Goal: Task Accomplishment & Management: Use online tool/utility

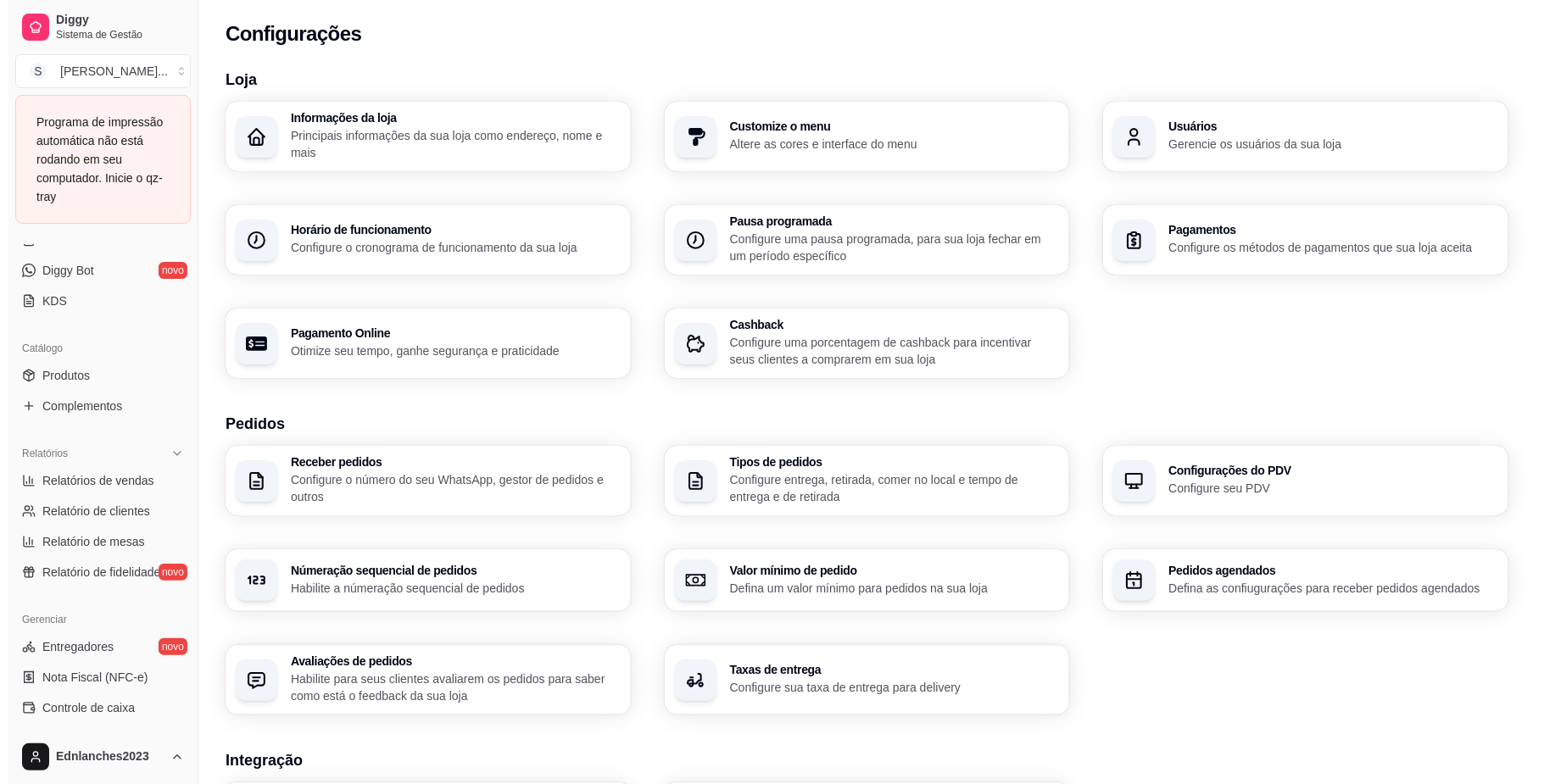
scroll to position [178, 0]
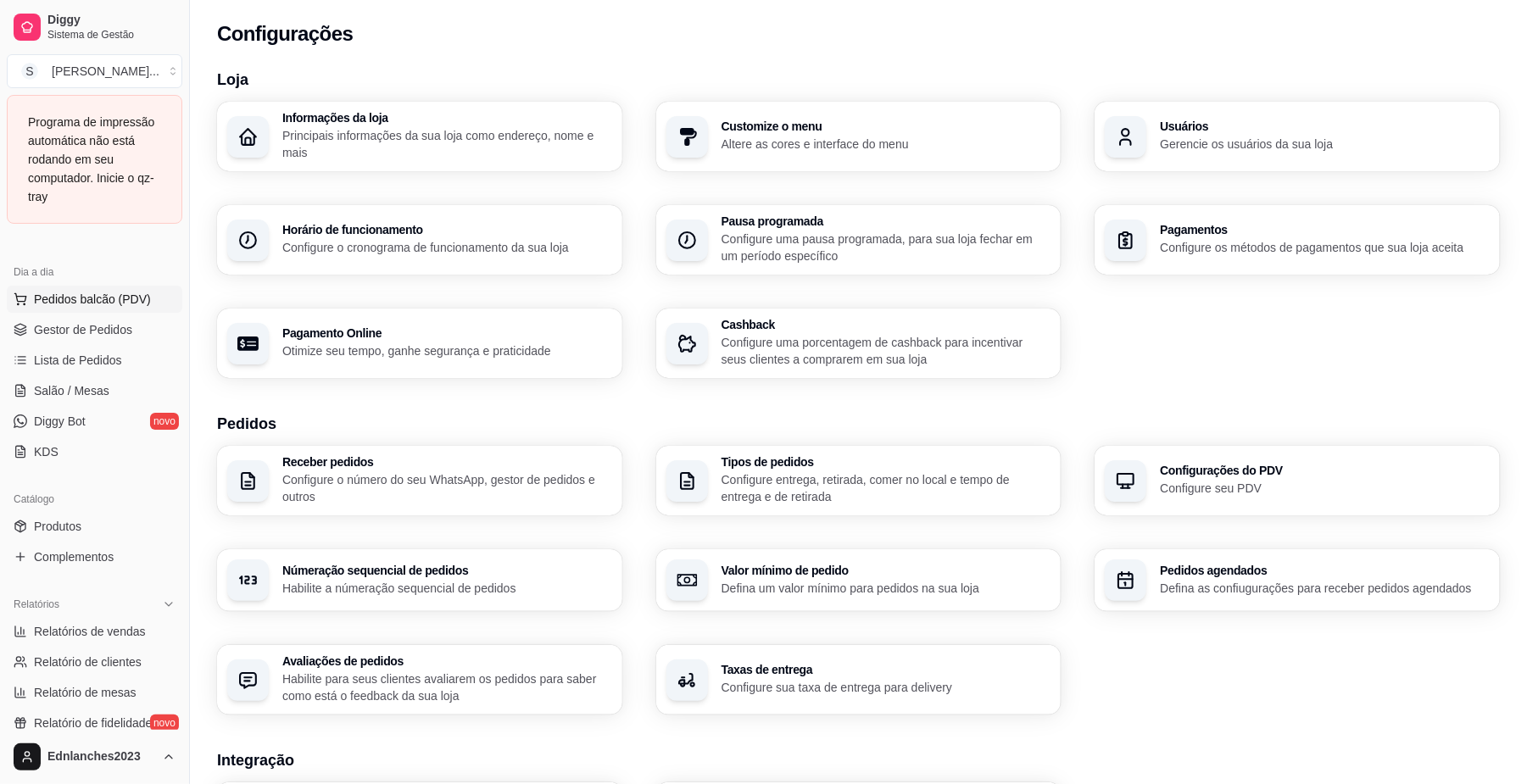
click at [99, 296] on span "Pedidos balcão (PDV)" at bounding box center [92, 299] width 117 height 17
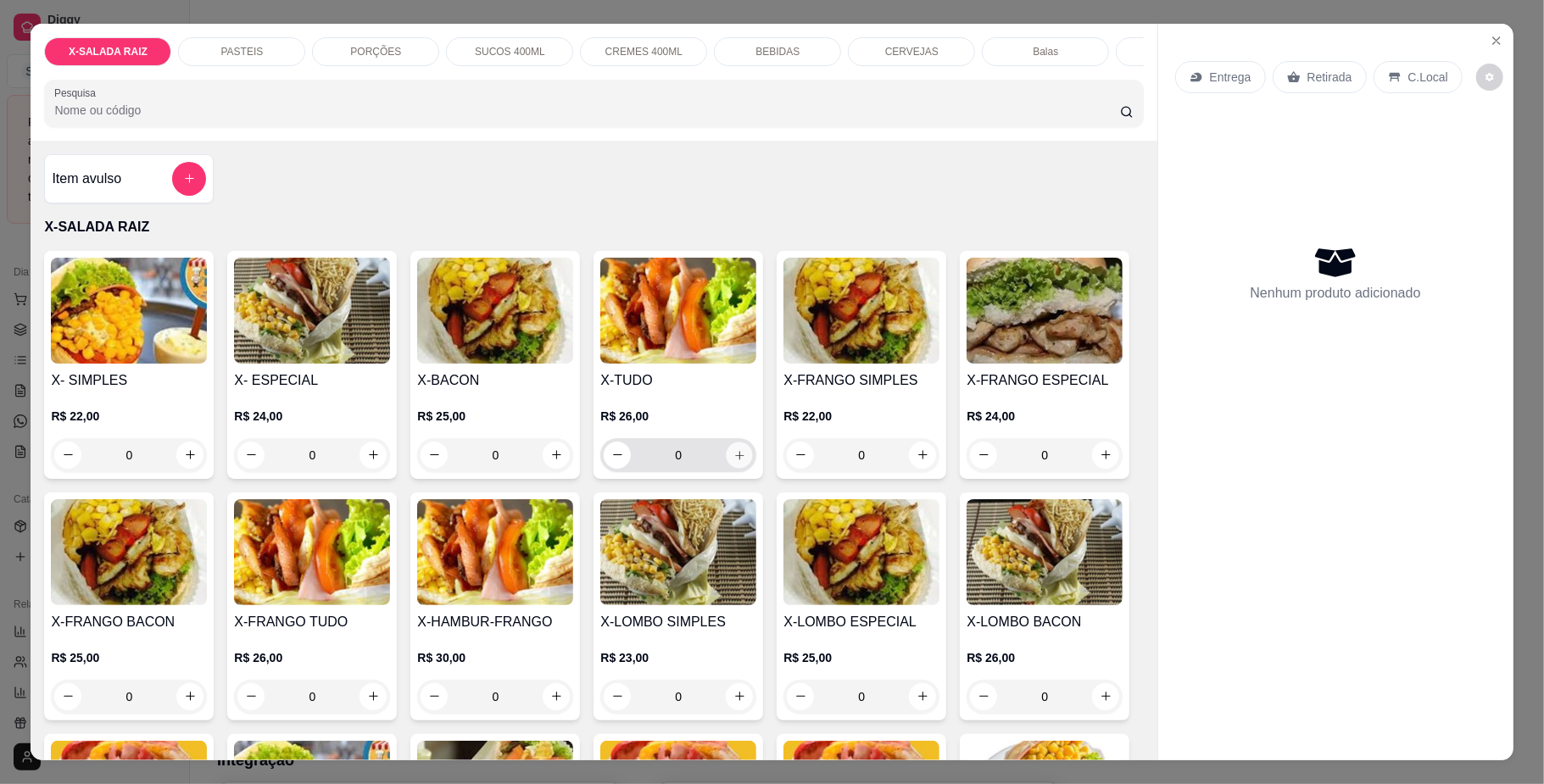
click at [733, 461] on icon "increase-product-quantity" at bounding box center [740, 455] width 13 height 13
type input "1"
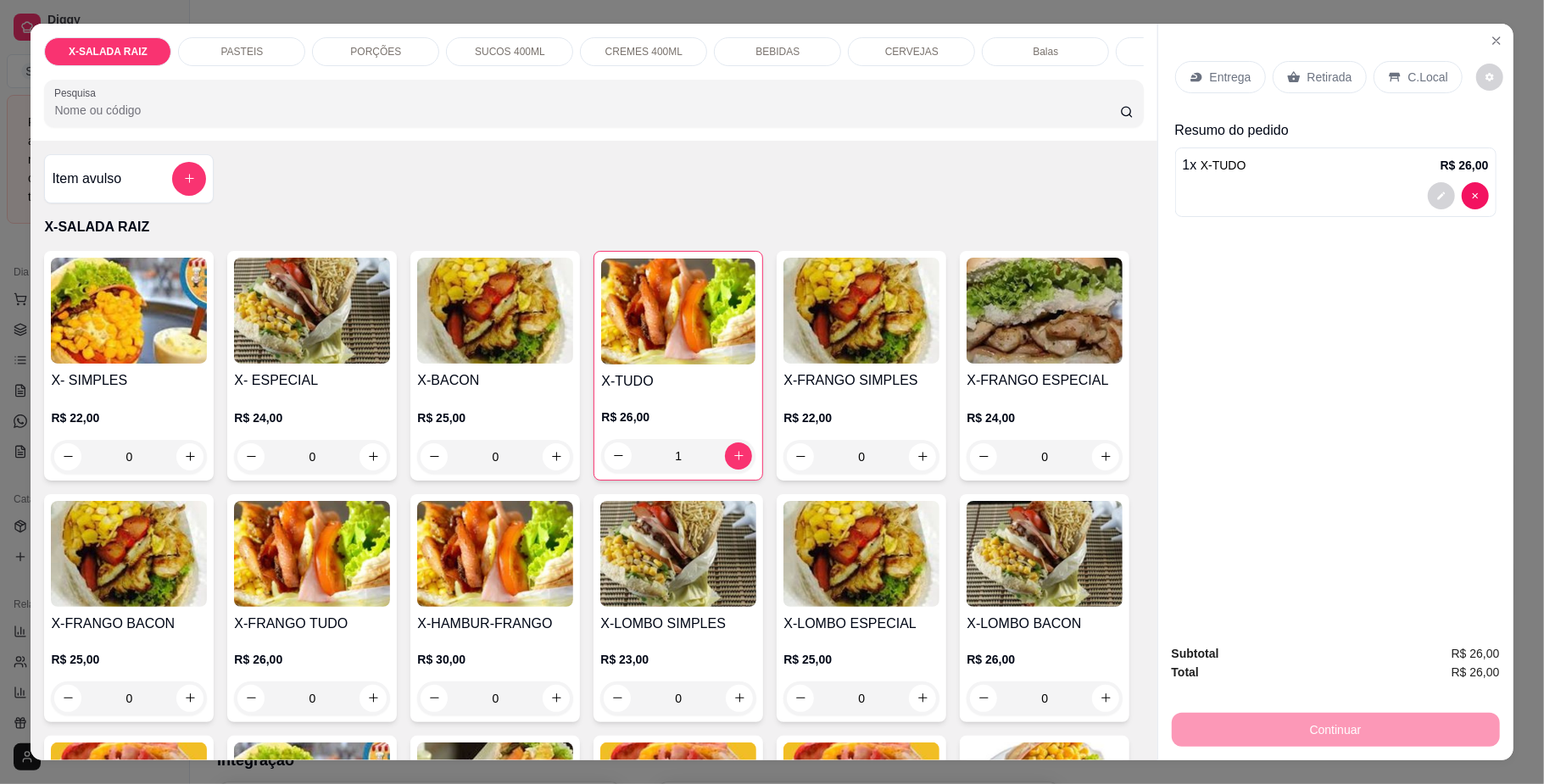
click at [799, 42] on div "BEBIDAS" at bounding box center [778, 52] width 127 height 29
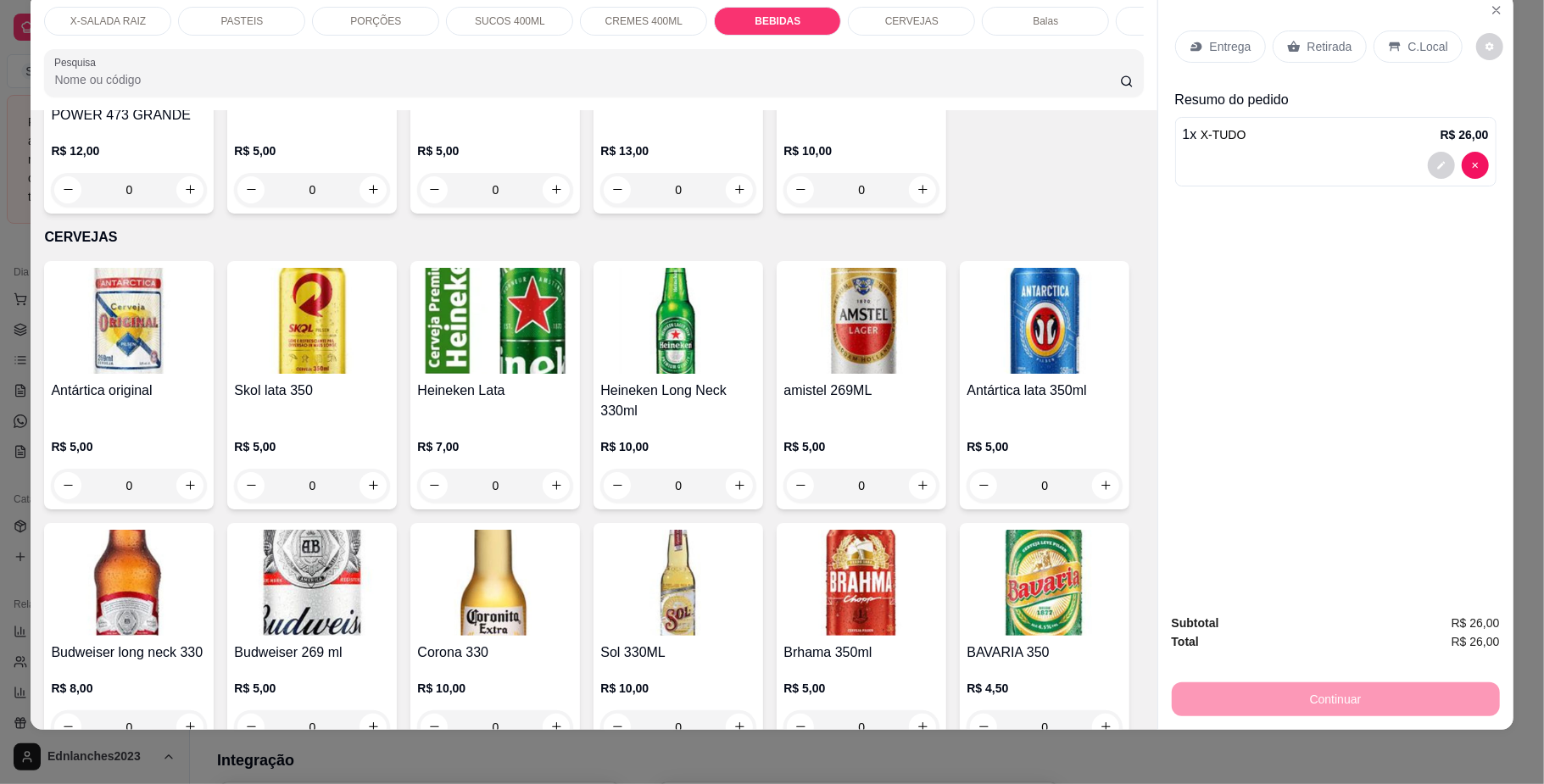
scroll to position [3233, 0]
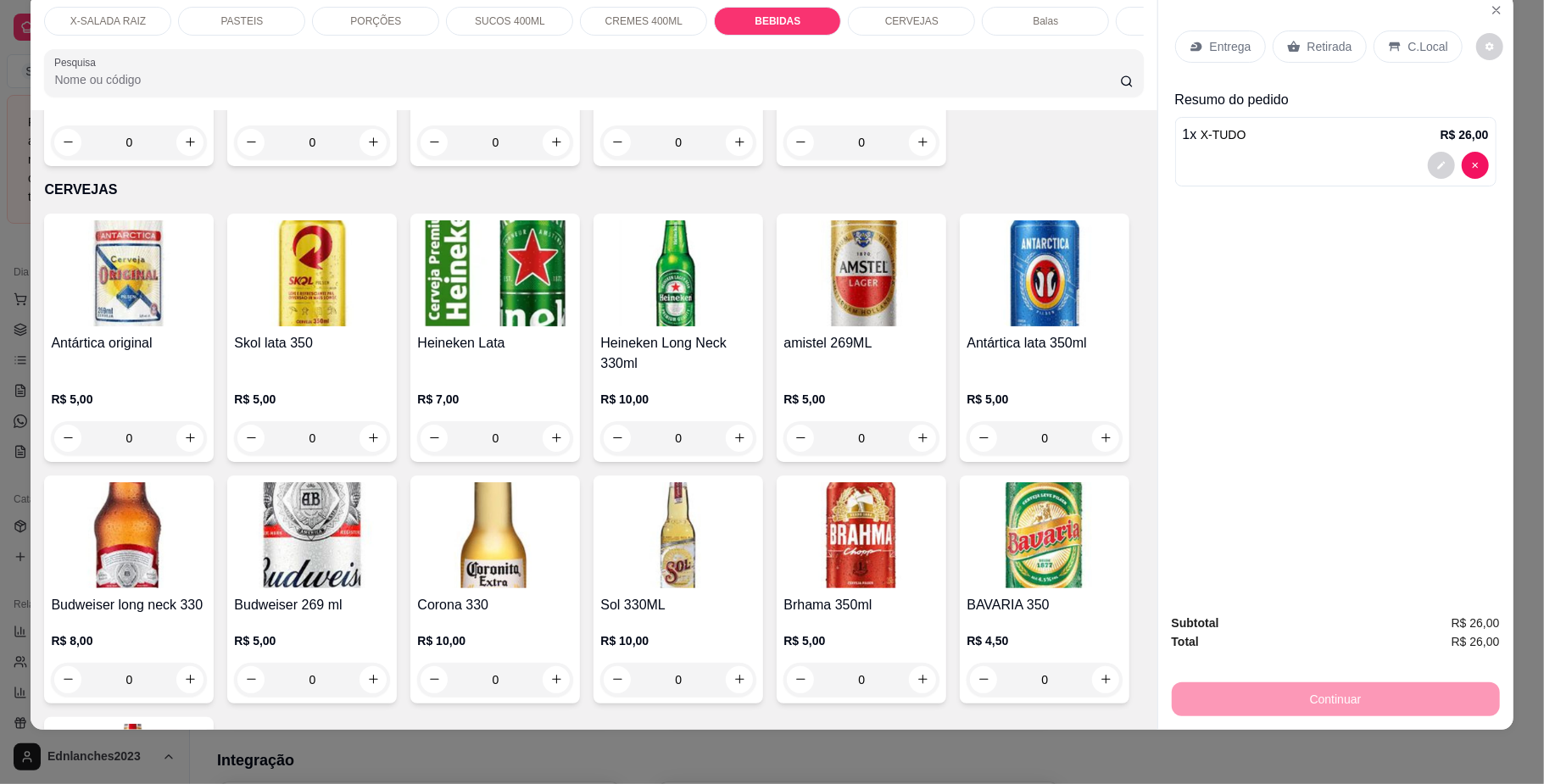
type input "1"
click at [1321, 43] on p "Retirada" at bounding box center [1330, 46] width 45 height 17
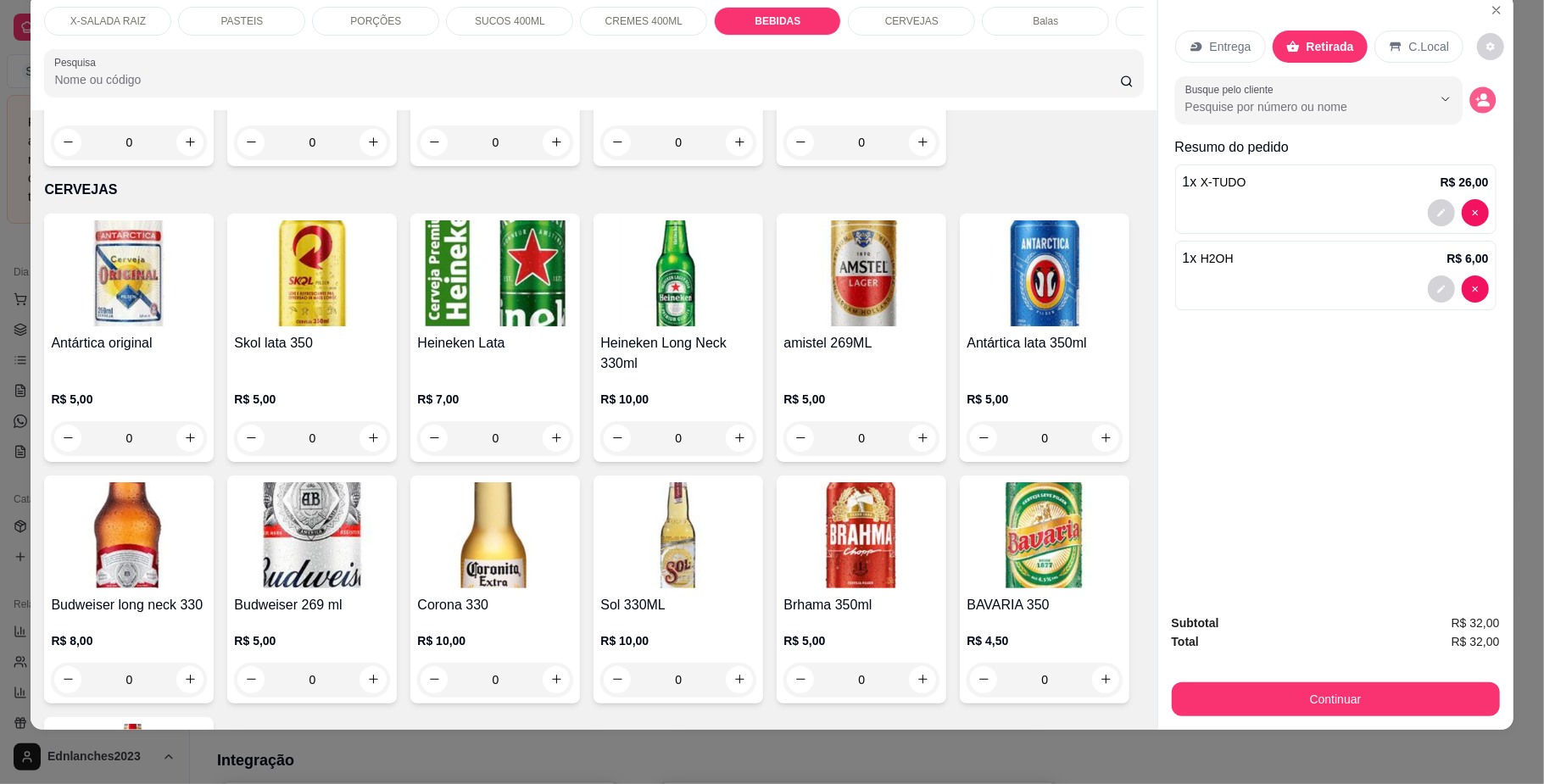
click at [1476, 96] on icon "decrease-product-quantity" at bounding box center [1483, 100] width 15 height 15
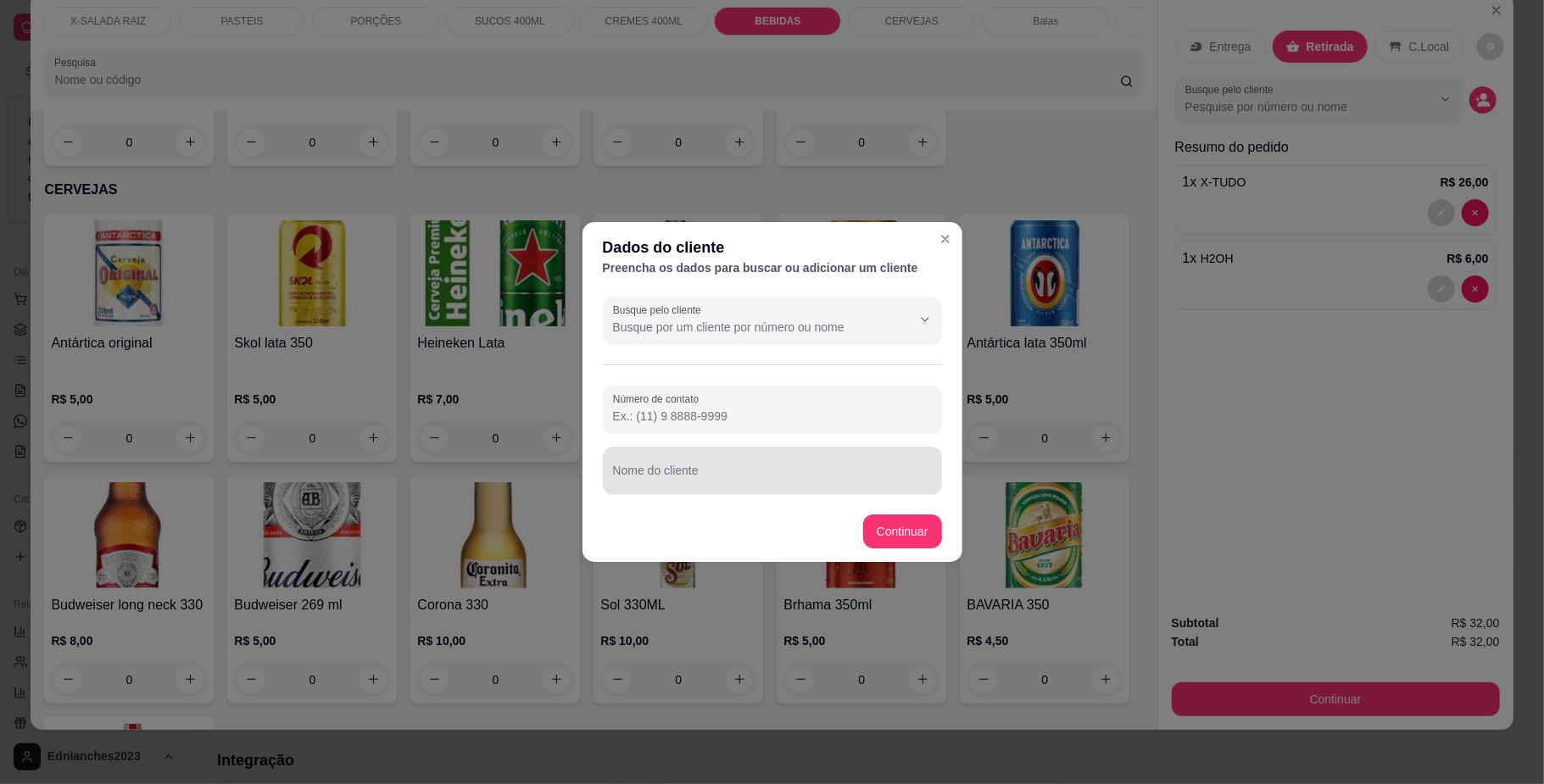
click at [636, 459] on div at bounding box center [772, 470] width 319 height 34
type input "[PERSON_NAME]"
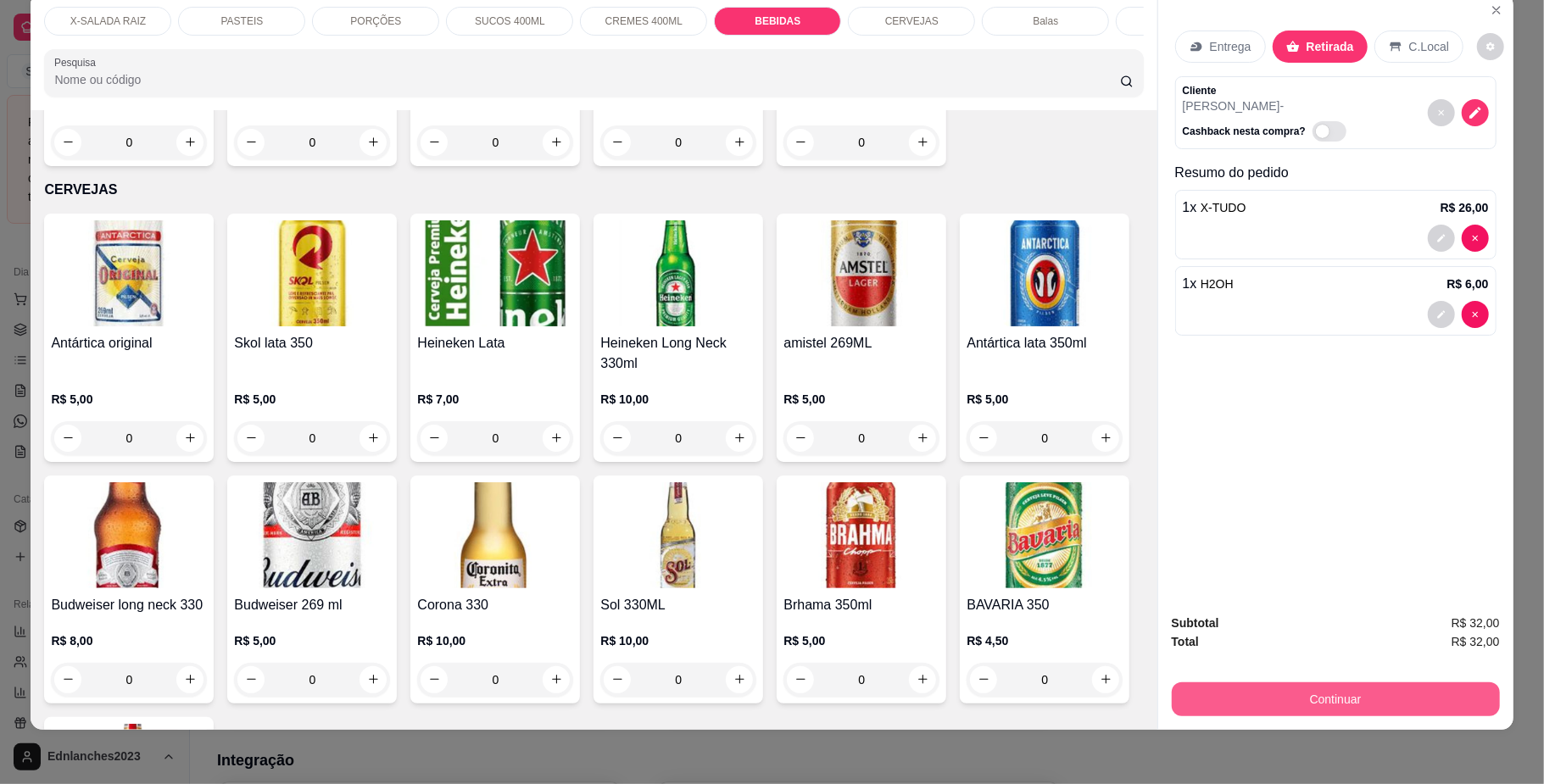
click at [1197, 689] on button "Continuar" at bounding box center [1335, 699] width 328 height 34
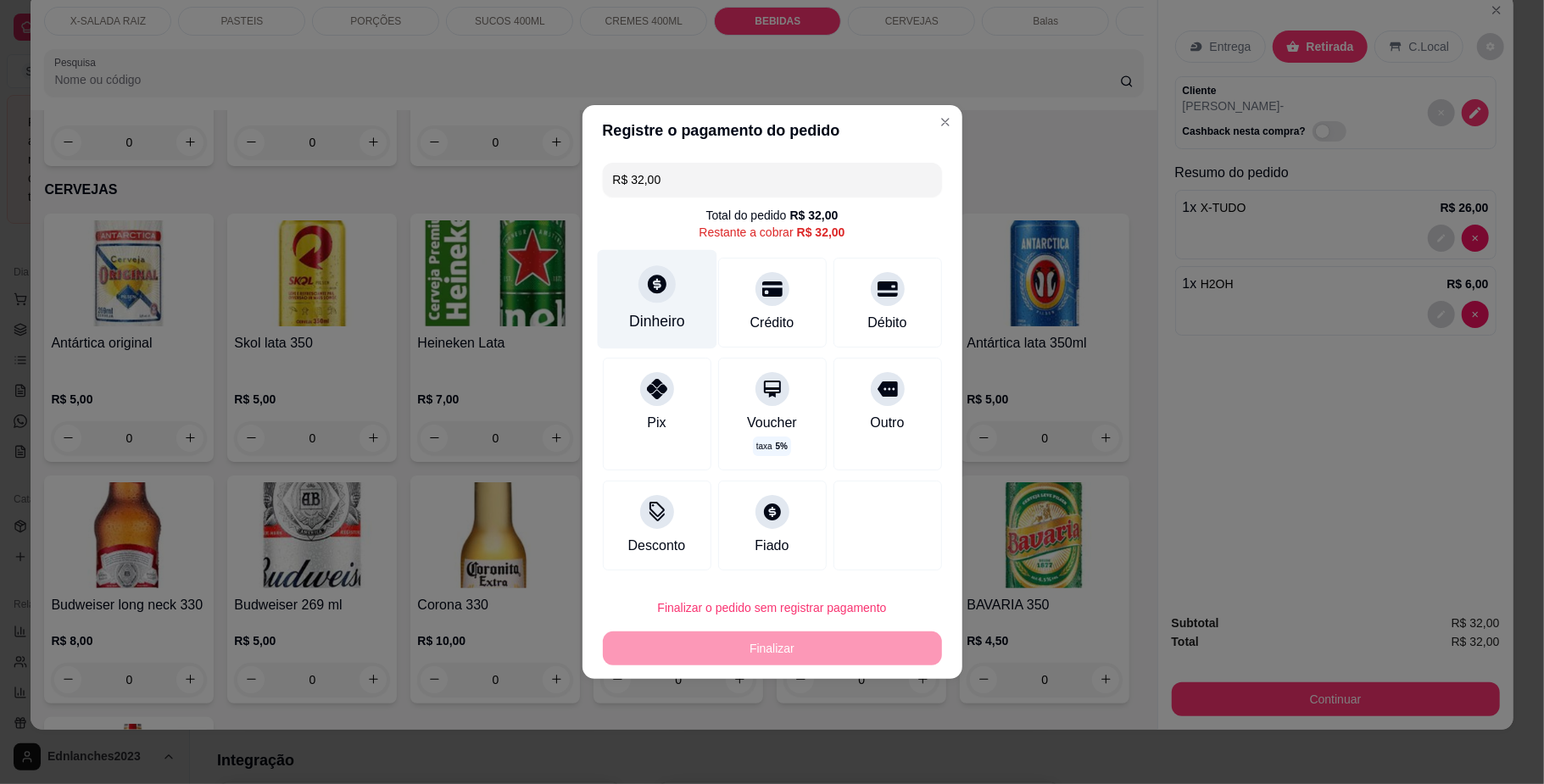
click at [660, 289] on icon at bounding box center [657, 283] width 19 height 19
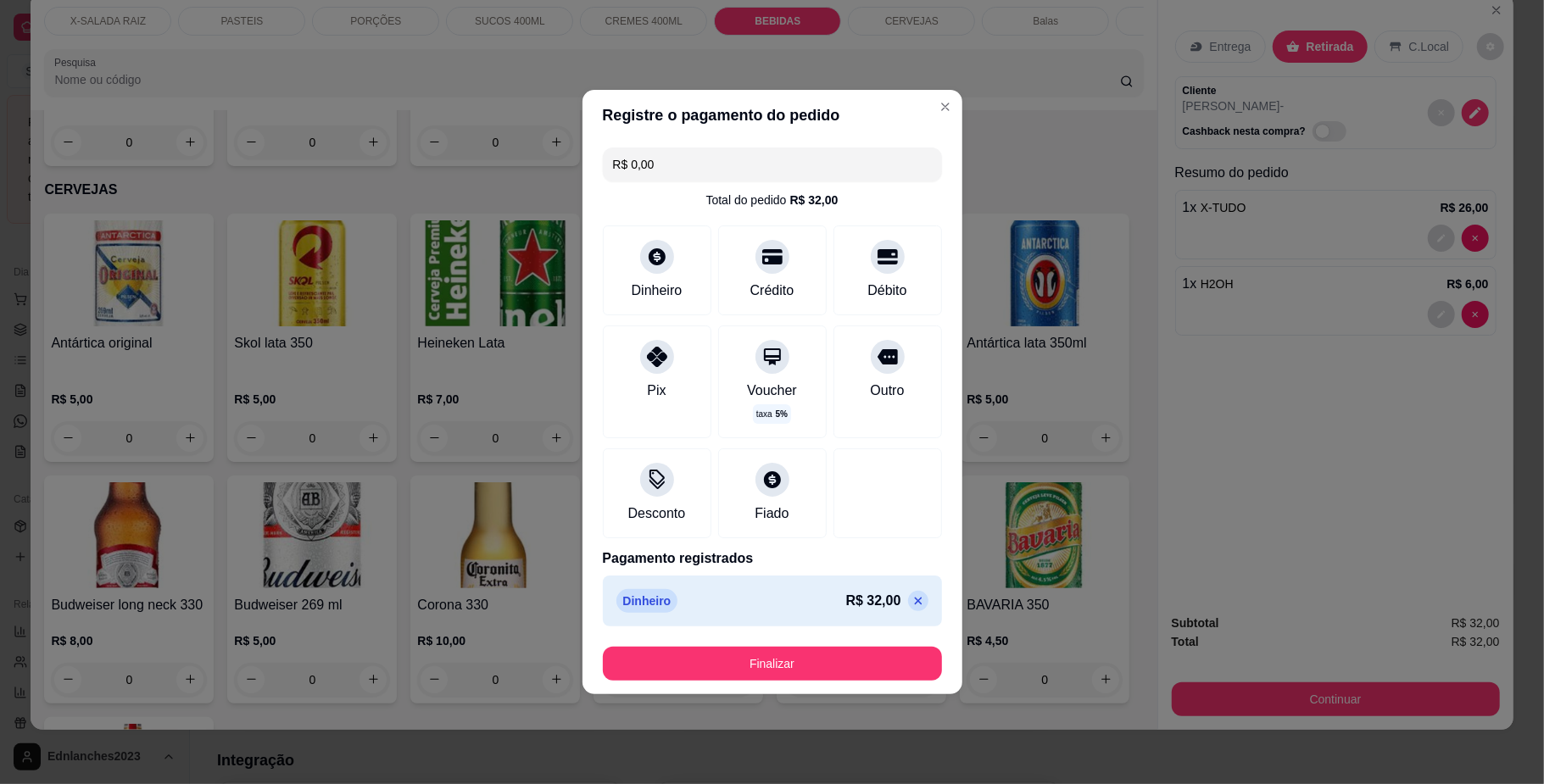
type input "R$ 0,00"
click at [844, 656] on button "Finalizar" at bounding box center [772, 664] width 329 height 33
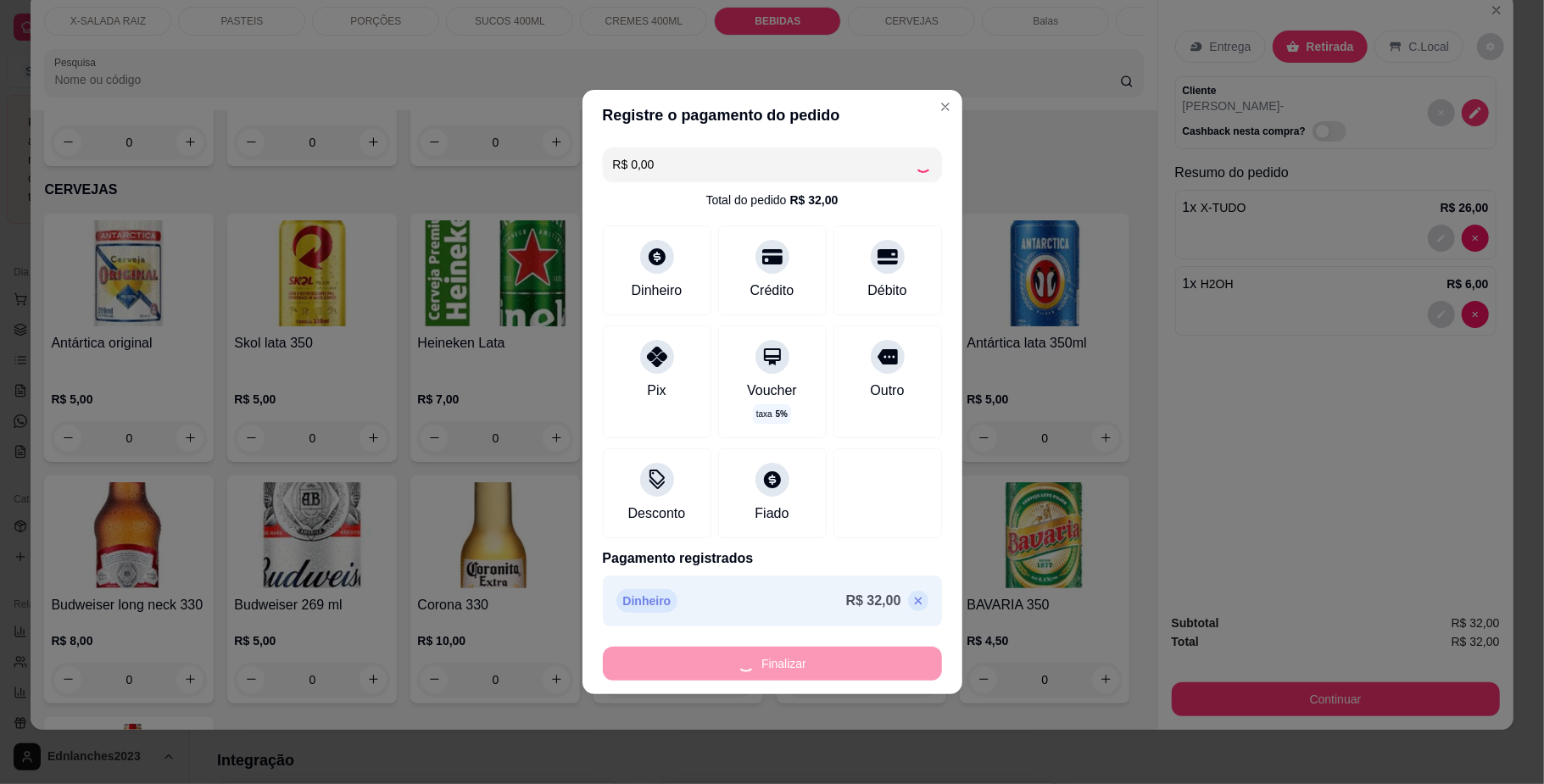
type input "0"
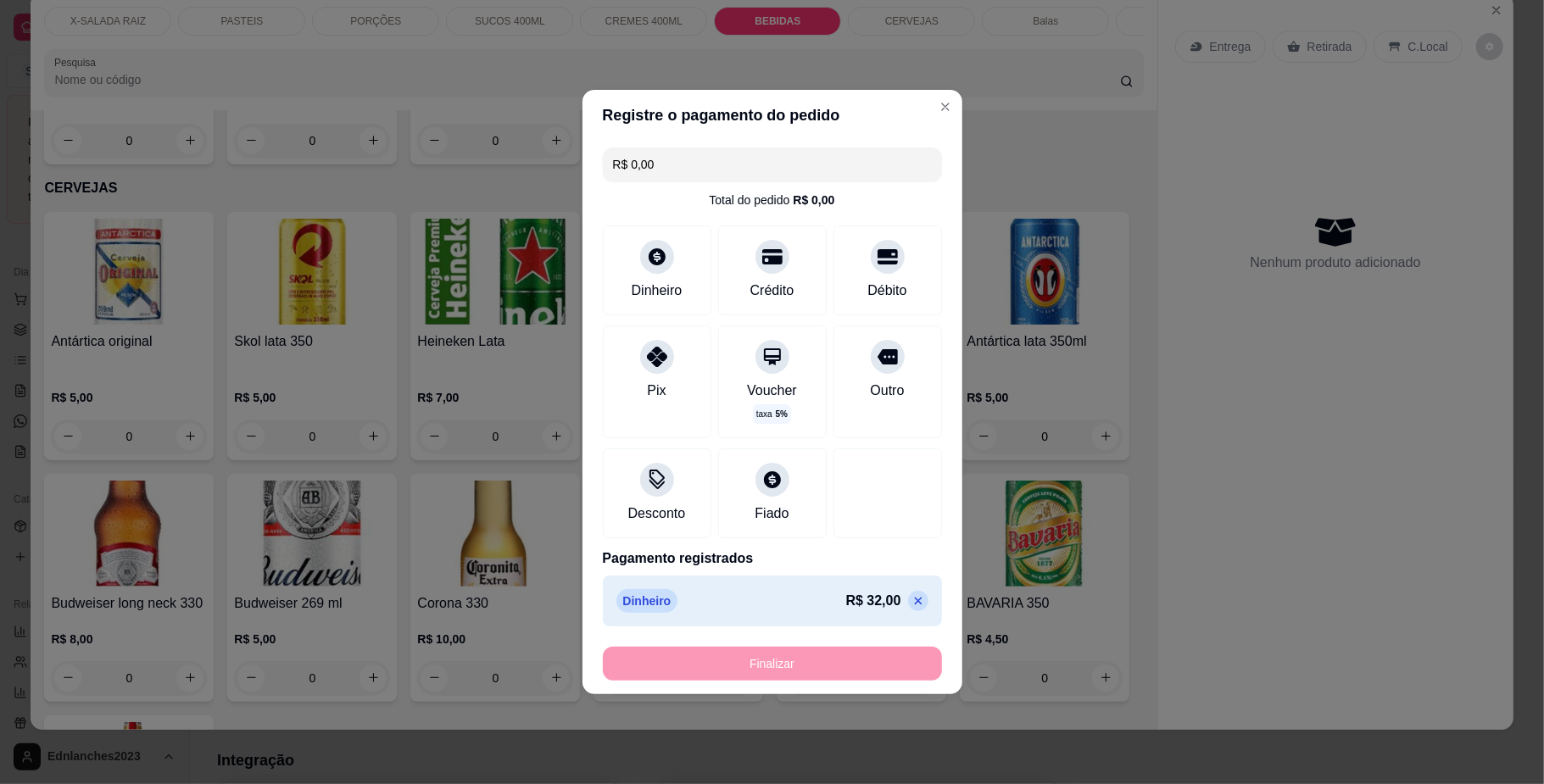
type input "-R$ 32,00"
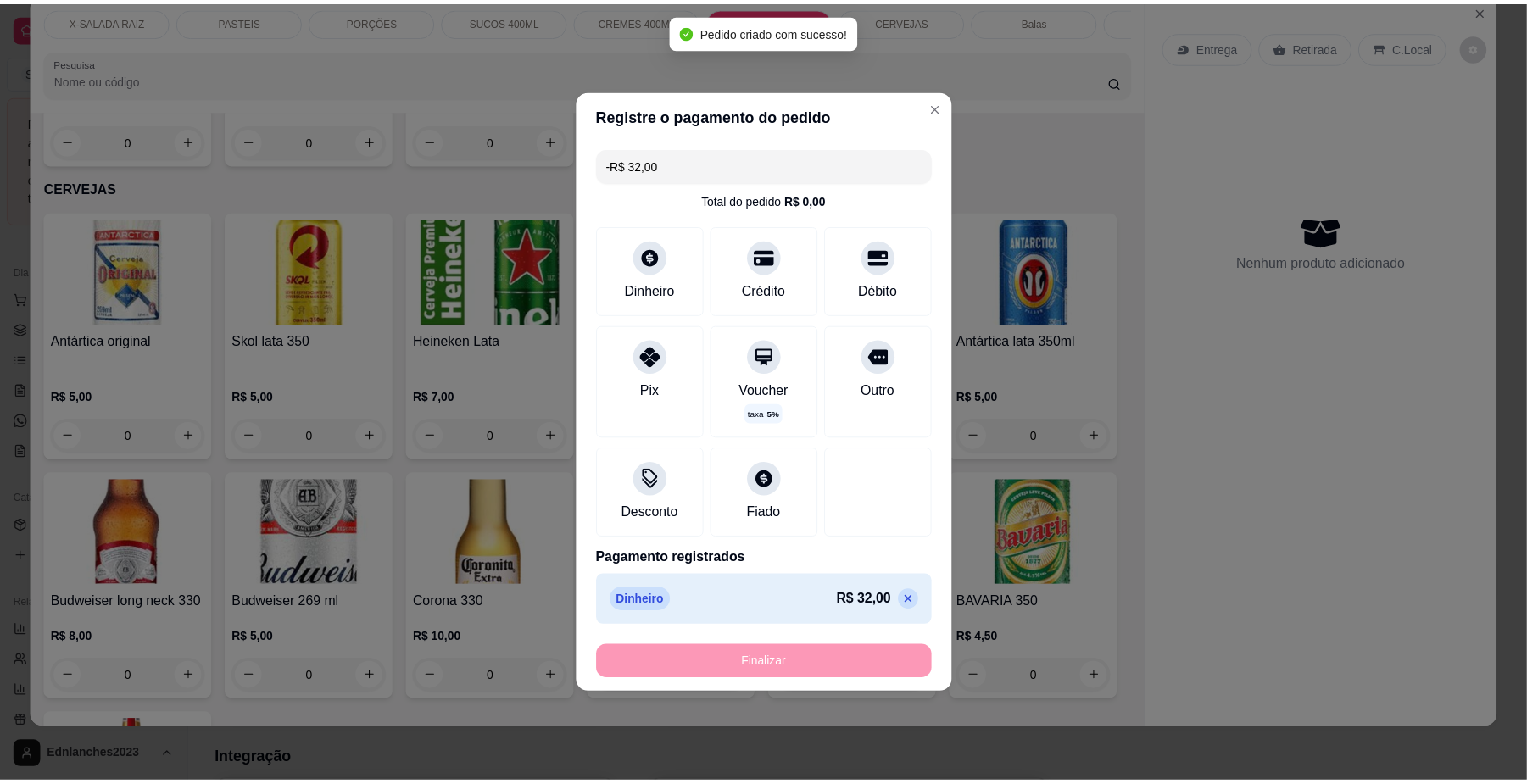
scroll to position [3231, 0]
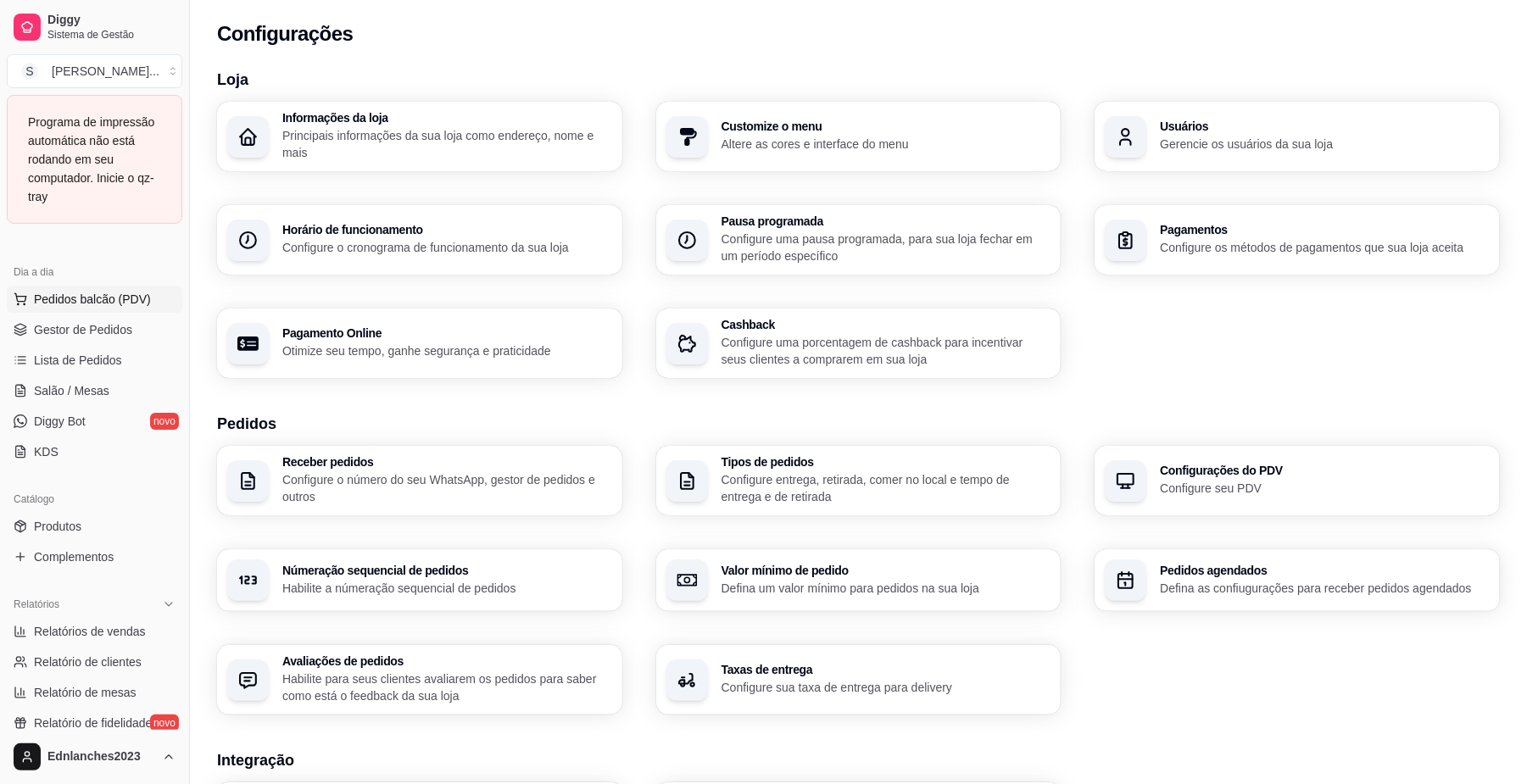
click at [80, 299] on span "Pedidos balcão (PDV)" at bounding box center [92, 299] width 117 height 17
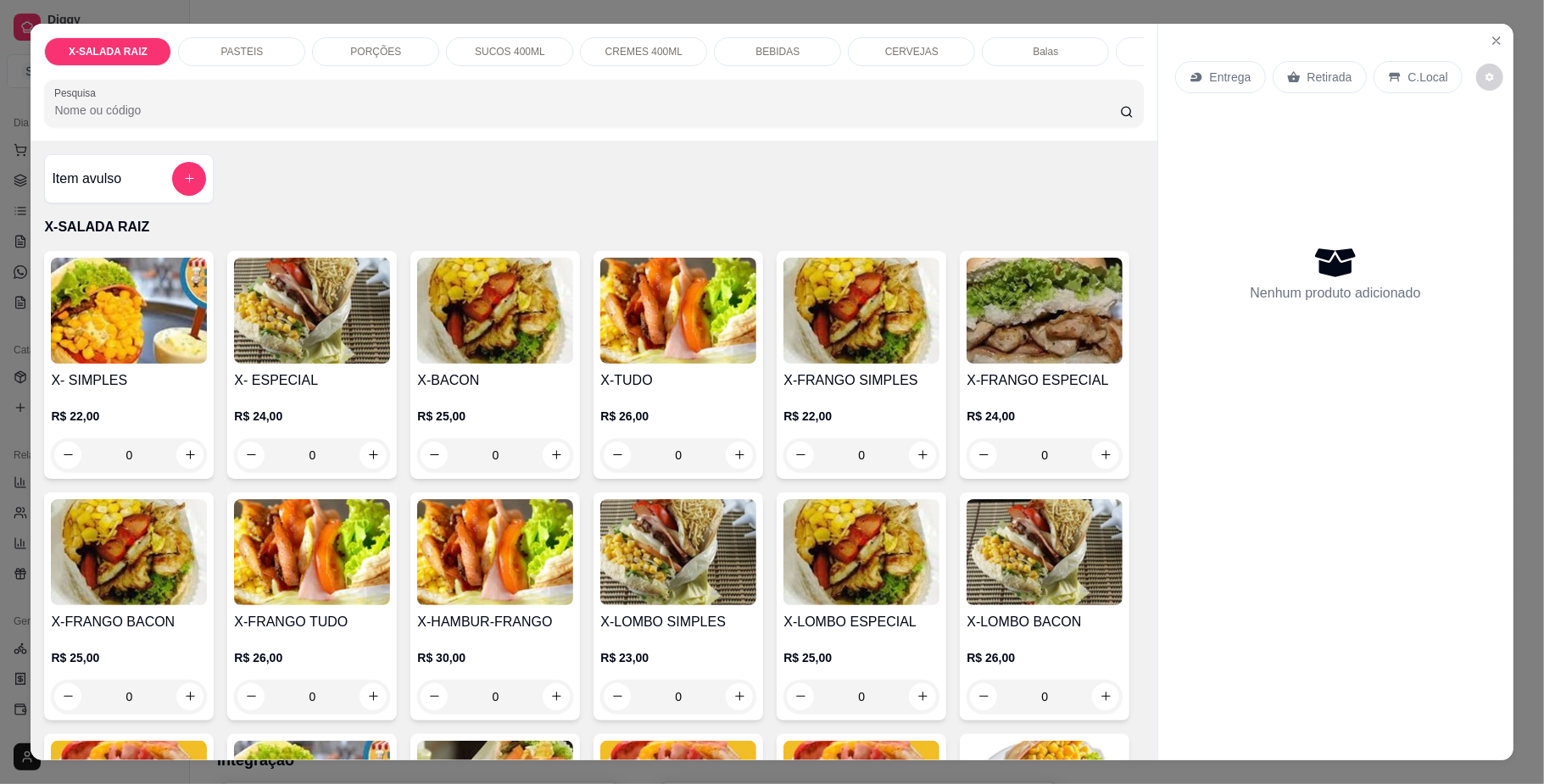
click at [1358, 445] on div "Entrega Retirada C.Local Nenhum produto adicionado" at bounding box center [1336, 379] width 355 height 710
click at [1263, 536] on div "Entrega Retirada C.Local Nenhum produto adicionado" at bounding box center [1336, 379] width 355 height 710
click at [184, 461] on icon "increase-product-quantity" at bounding box center [190, 455] width 13 height 13
type input "1"
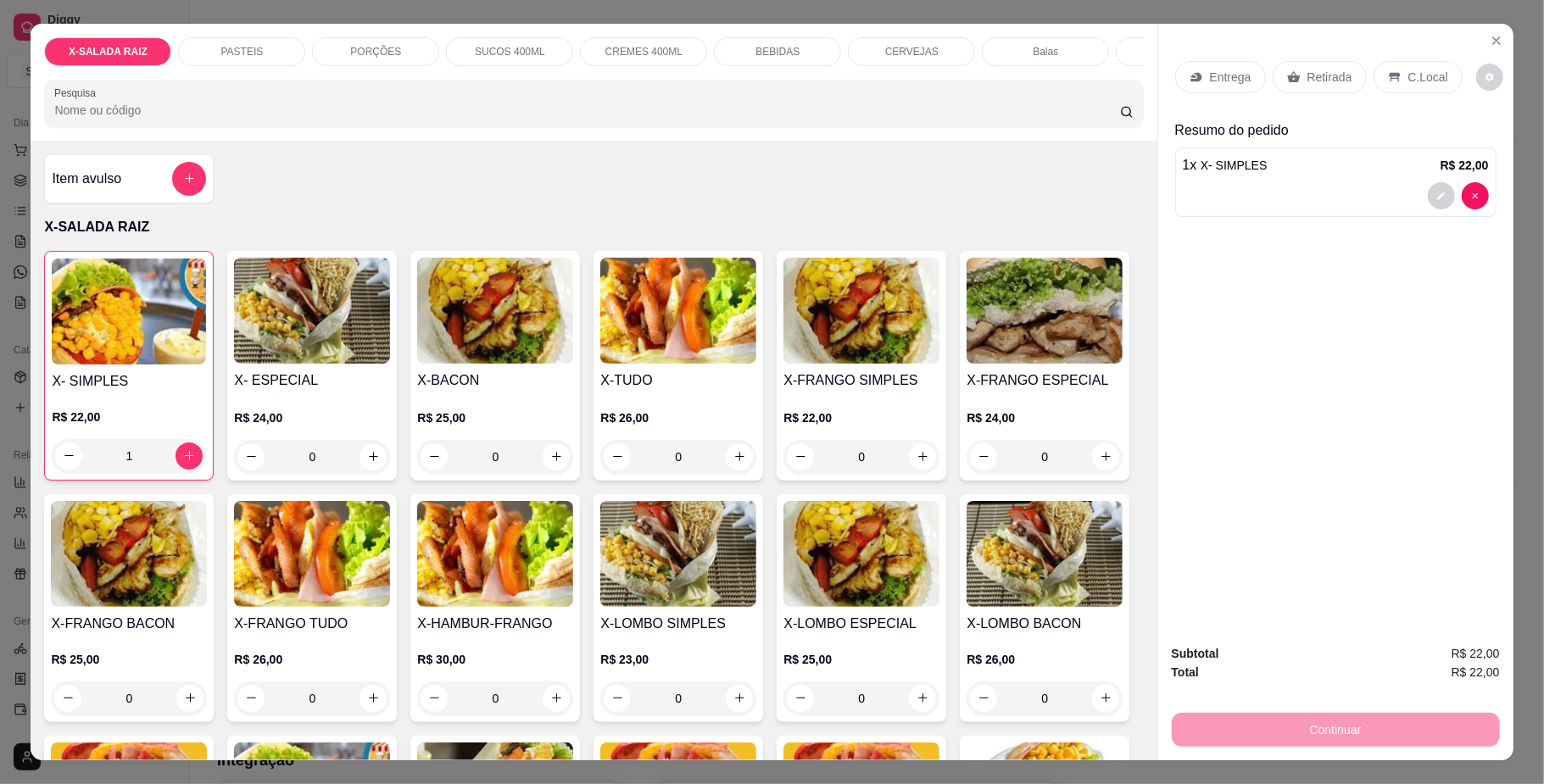
click at [1324, 75] on p "Retirada" at bounding box center [1330, 77] width 45 height 17
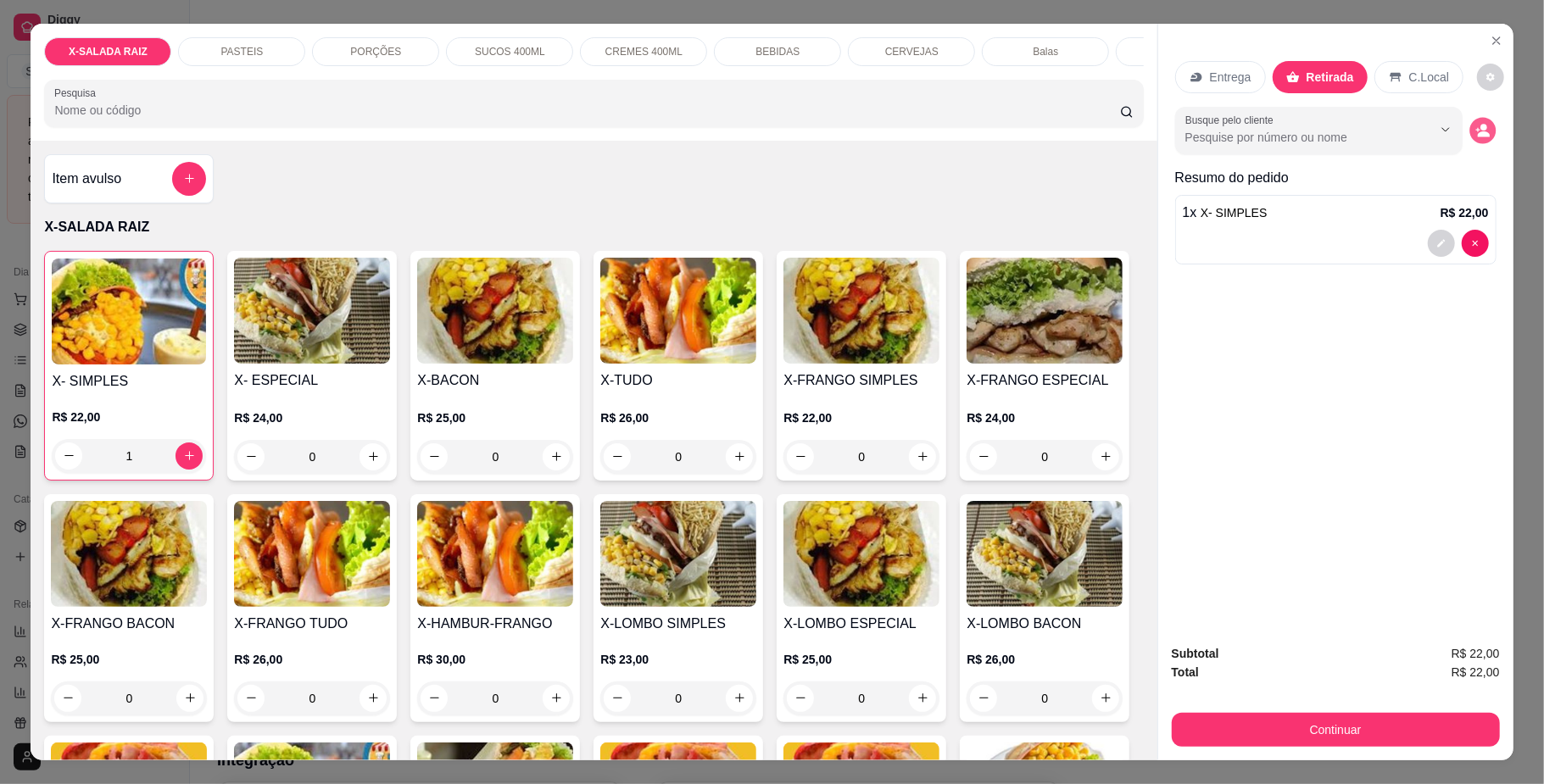
click at [1480, 130] on circle "decrease-product-quantity" at bounding box center [1483, 126] width 6 height 6
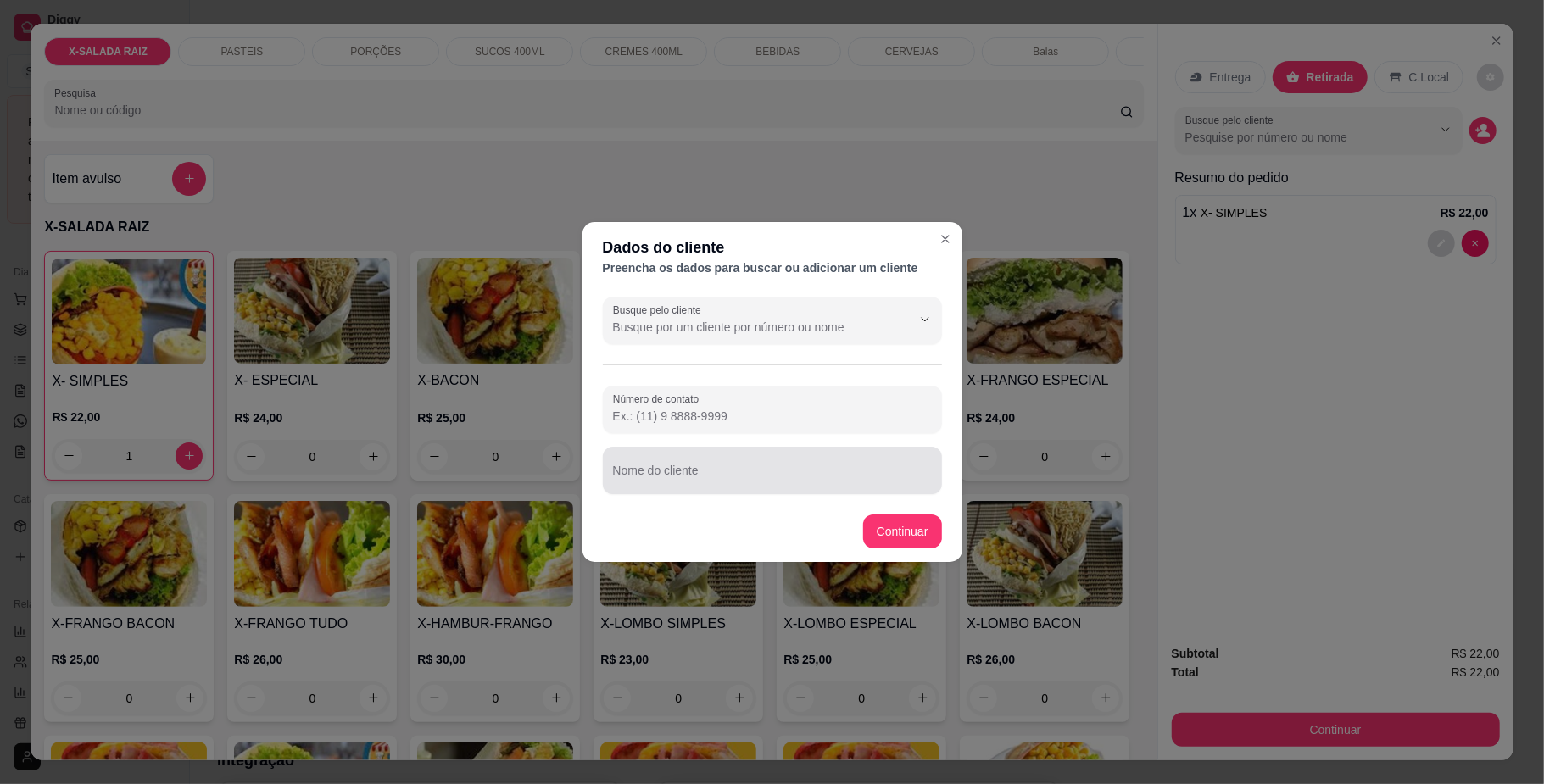
click at [645, 461] on div at bounding box center [772, 470] width 319 height 34
type input "KECHINHO"
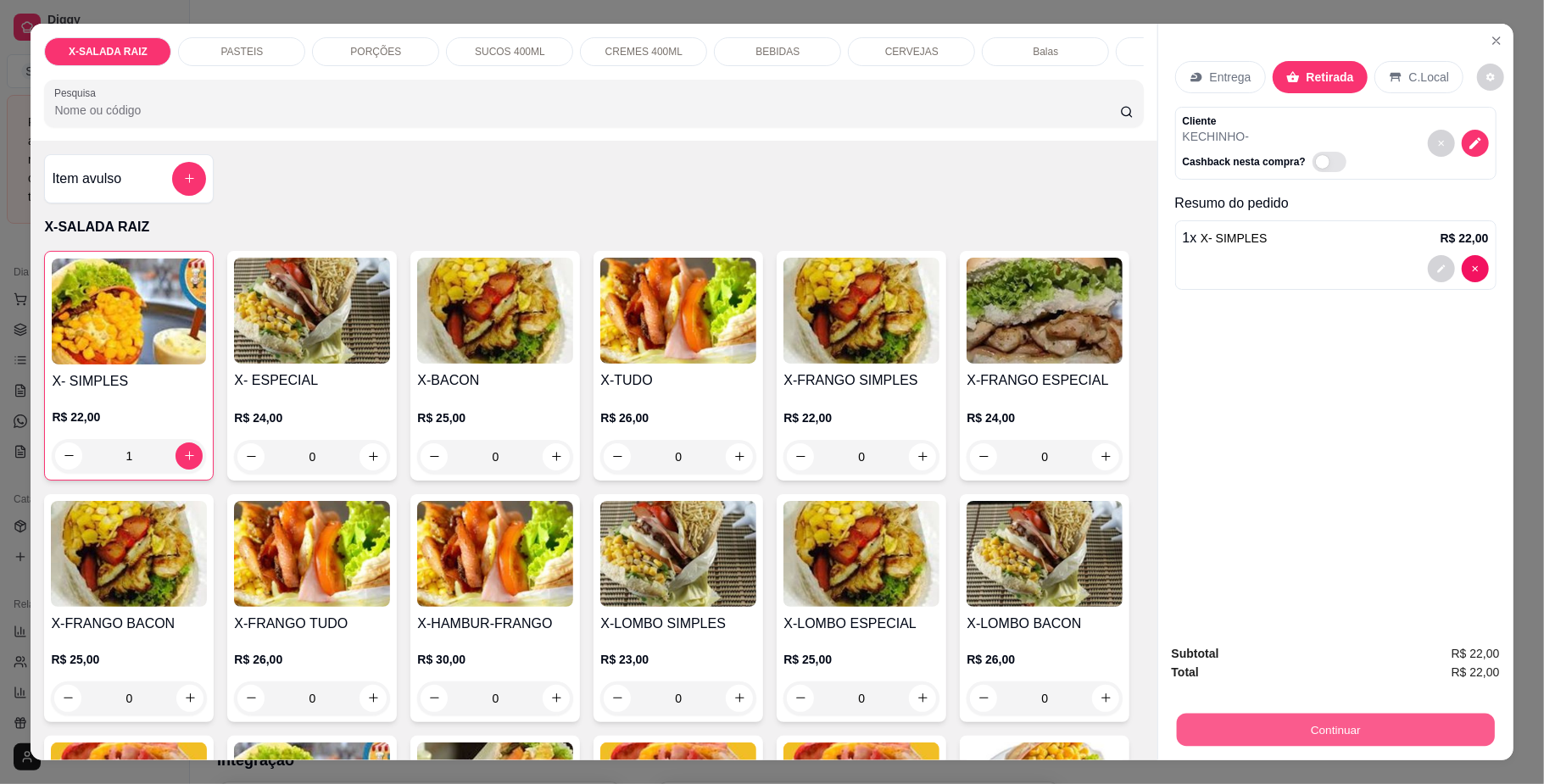
click at [1216, 717] on button "Continuar" at bounding box center [1335, 730] width 318 height 33
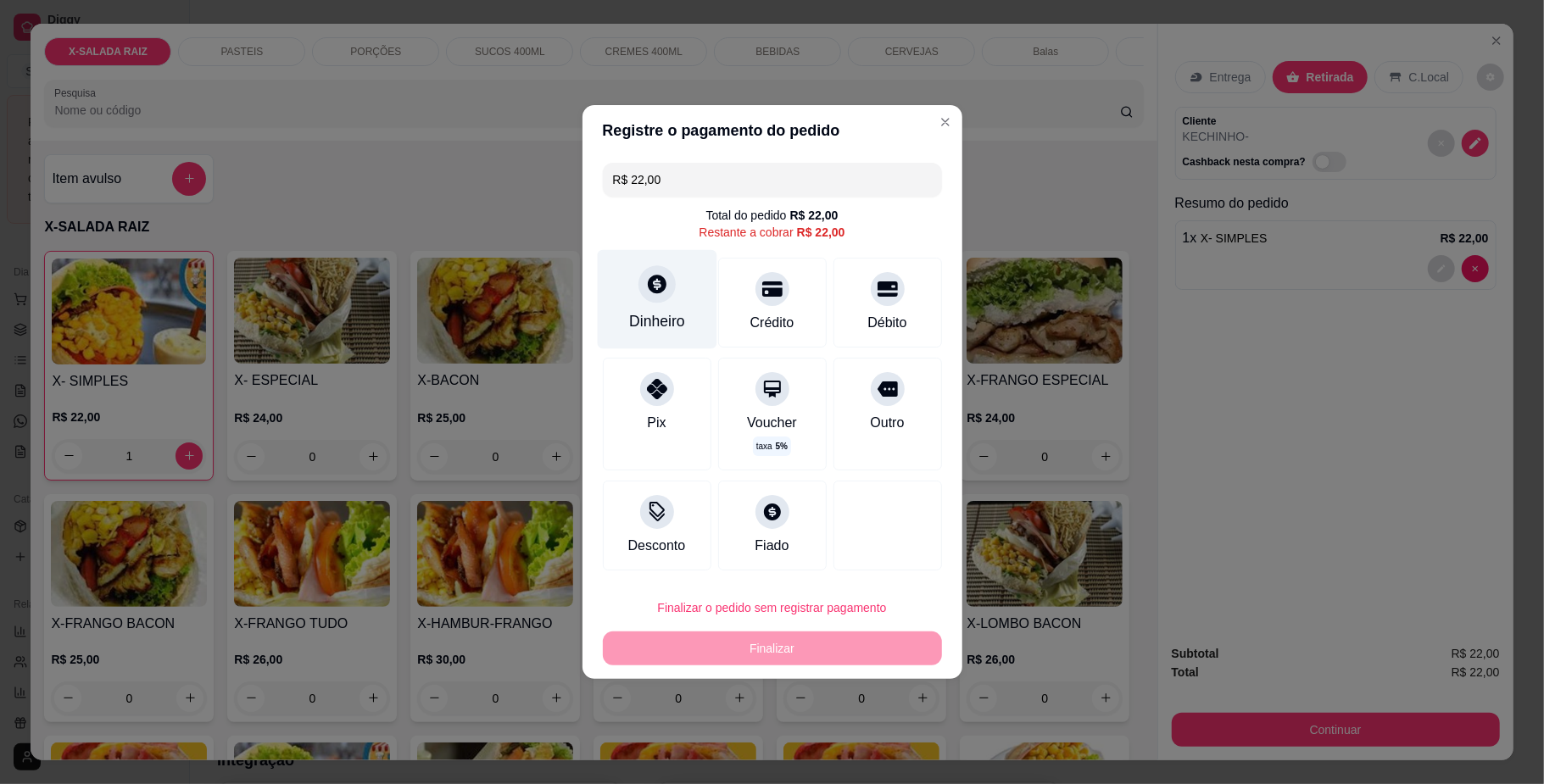
click at [682, 309] on div "Dinheiro" at bounding box center [657, 299] width 120 height 99
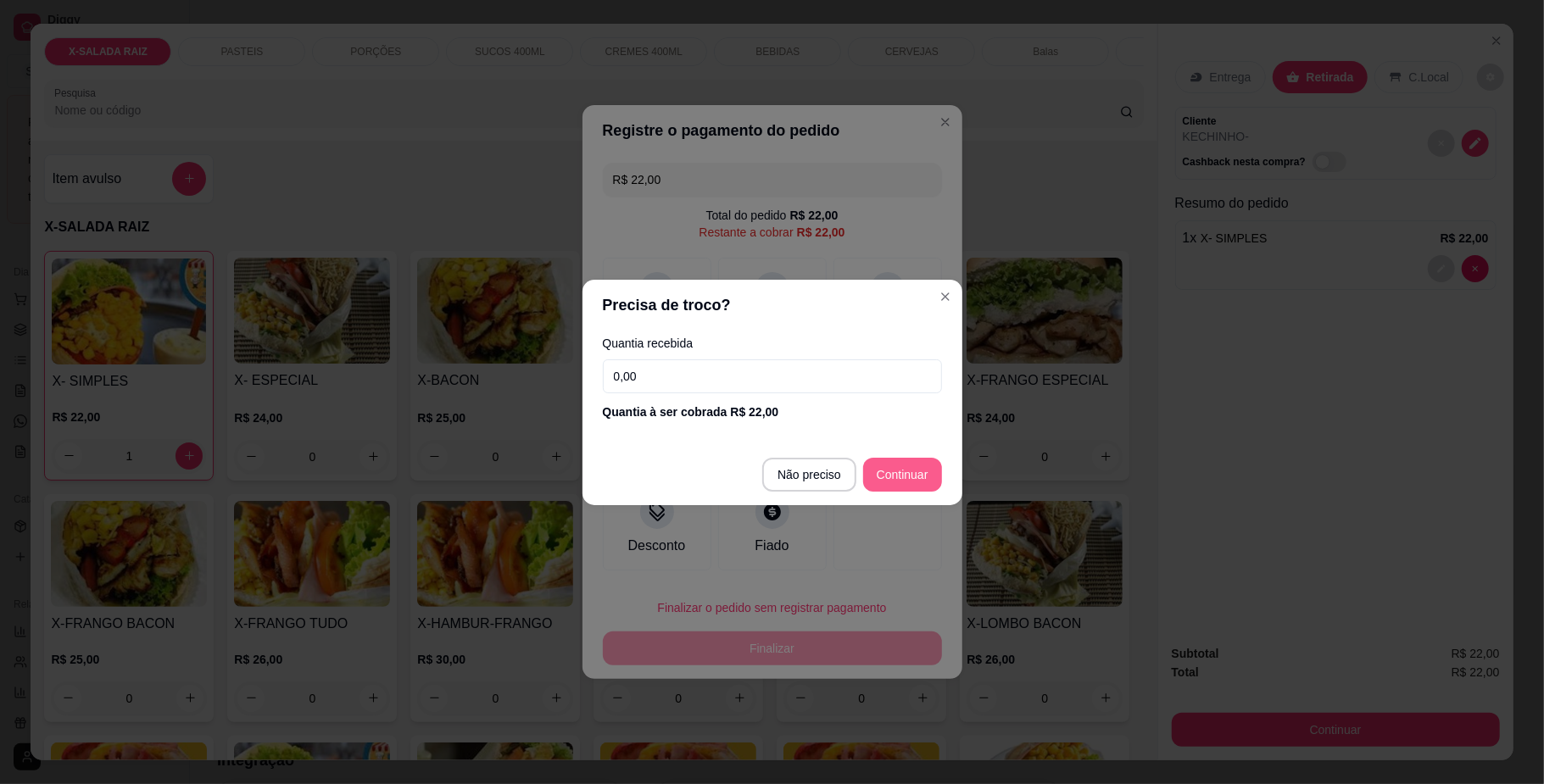
type input "R$ 0,00"
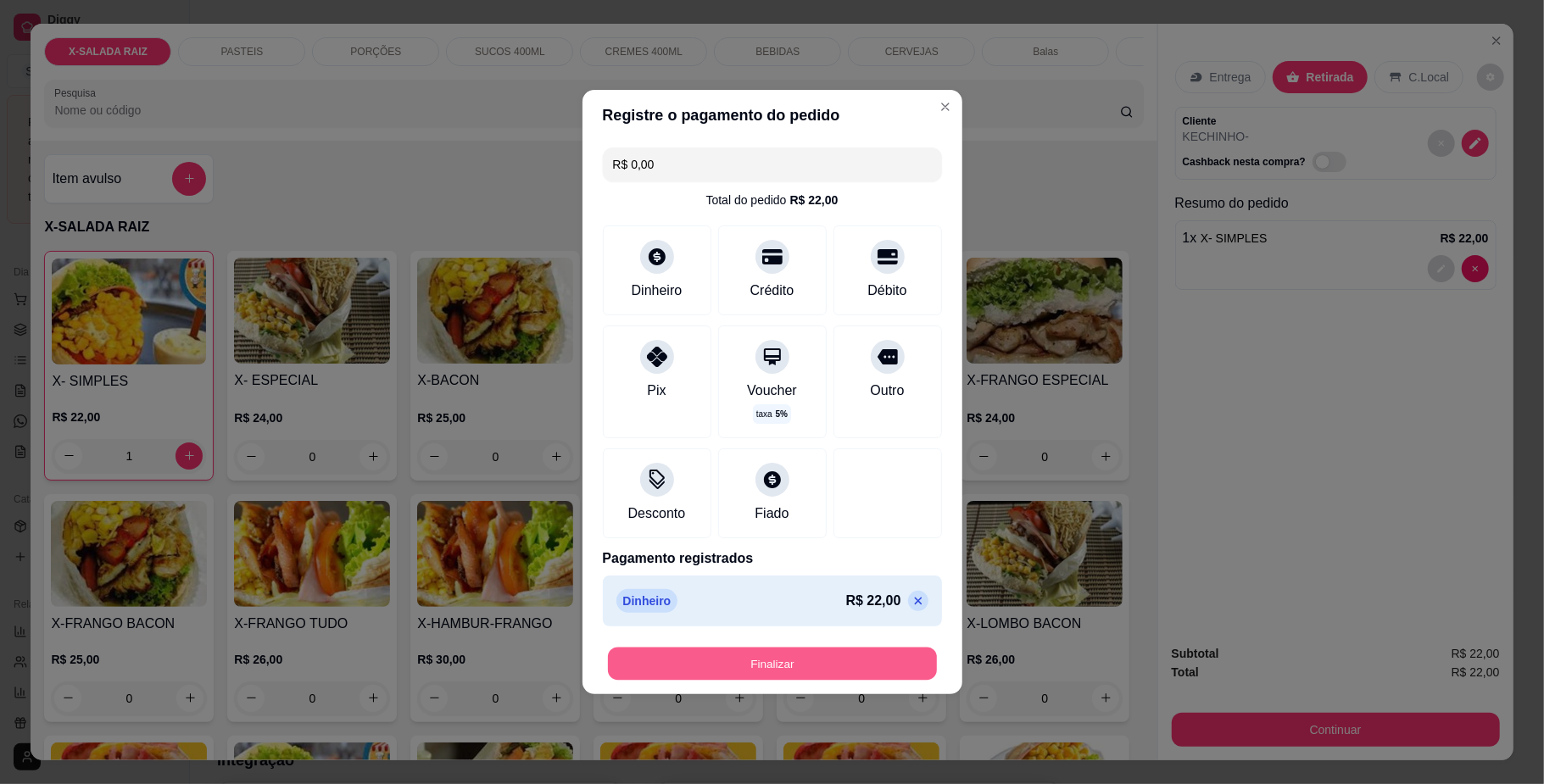
click at [818, 666] on button "Finalizar" at bounding box center [772, 664] width 329 height 33
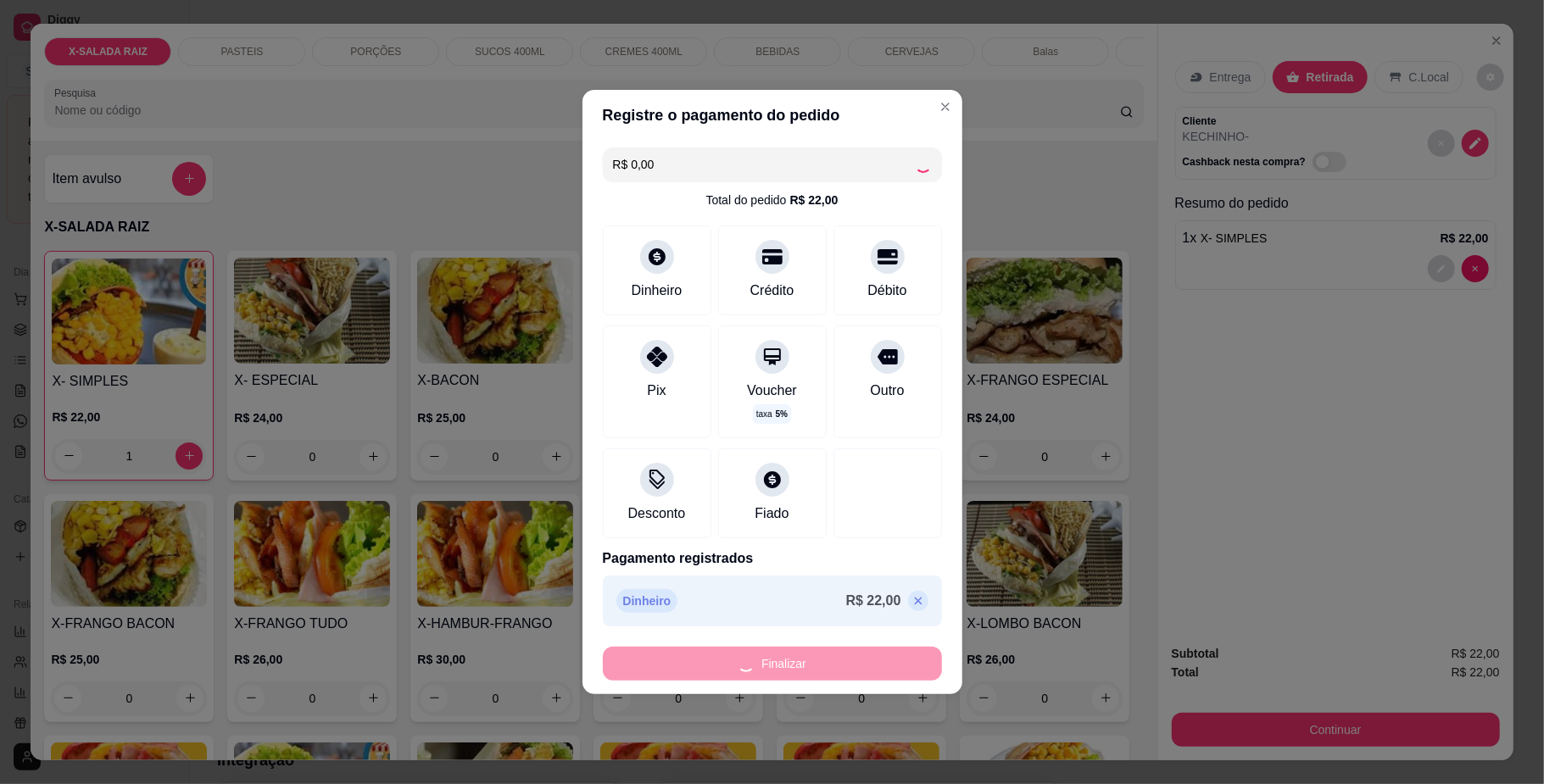
type input "0"
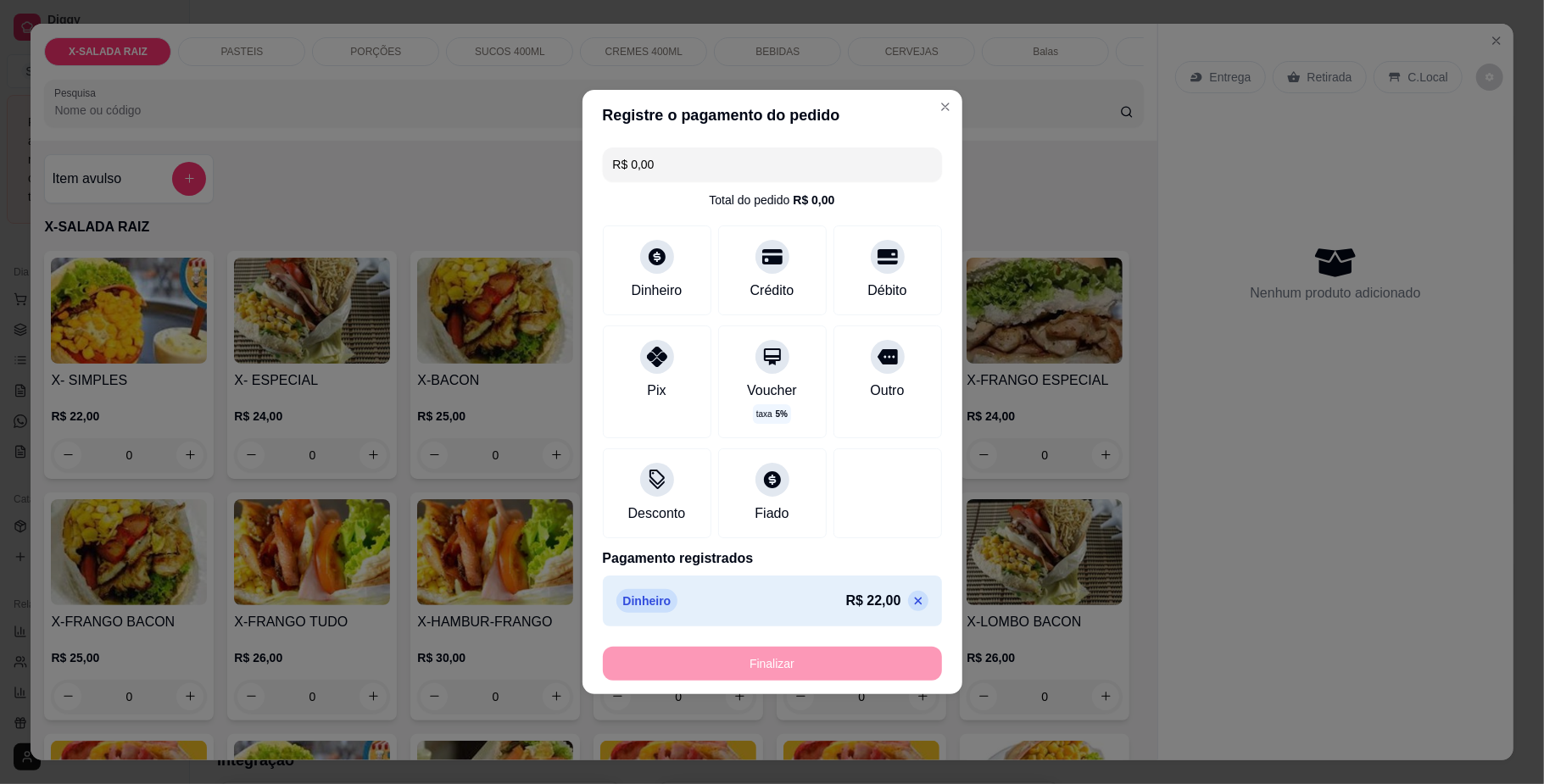
type input "-R$ 22,00"
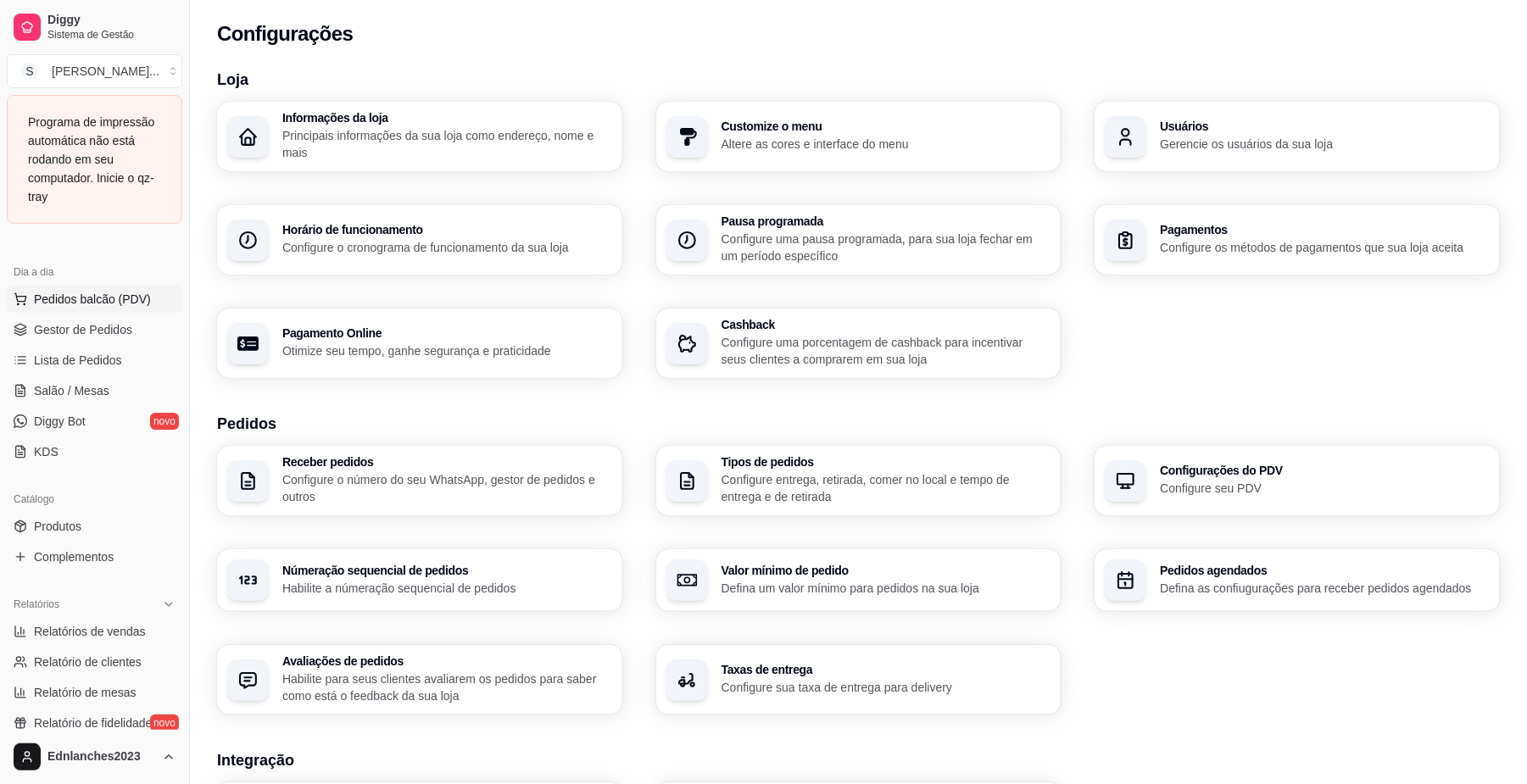
click at [102, 302] on span "Pedidos balcão (PDV)" at bounding box center [92, 299] width 117 height 17
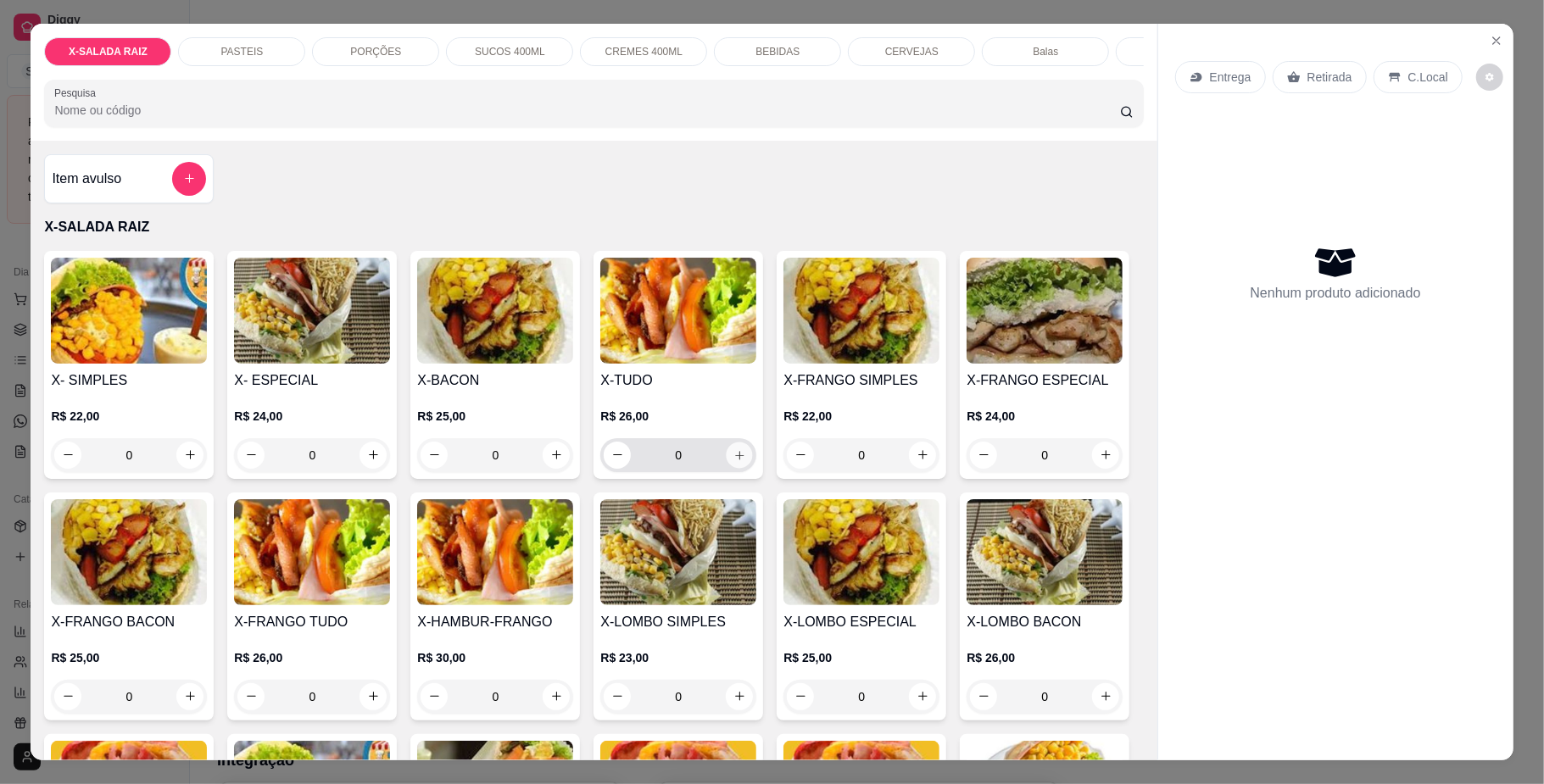
click at [728, 465] on button "increase-product-quantity" at bounding box center [740, 454] width 26 height 26
type input "1"
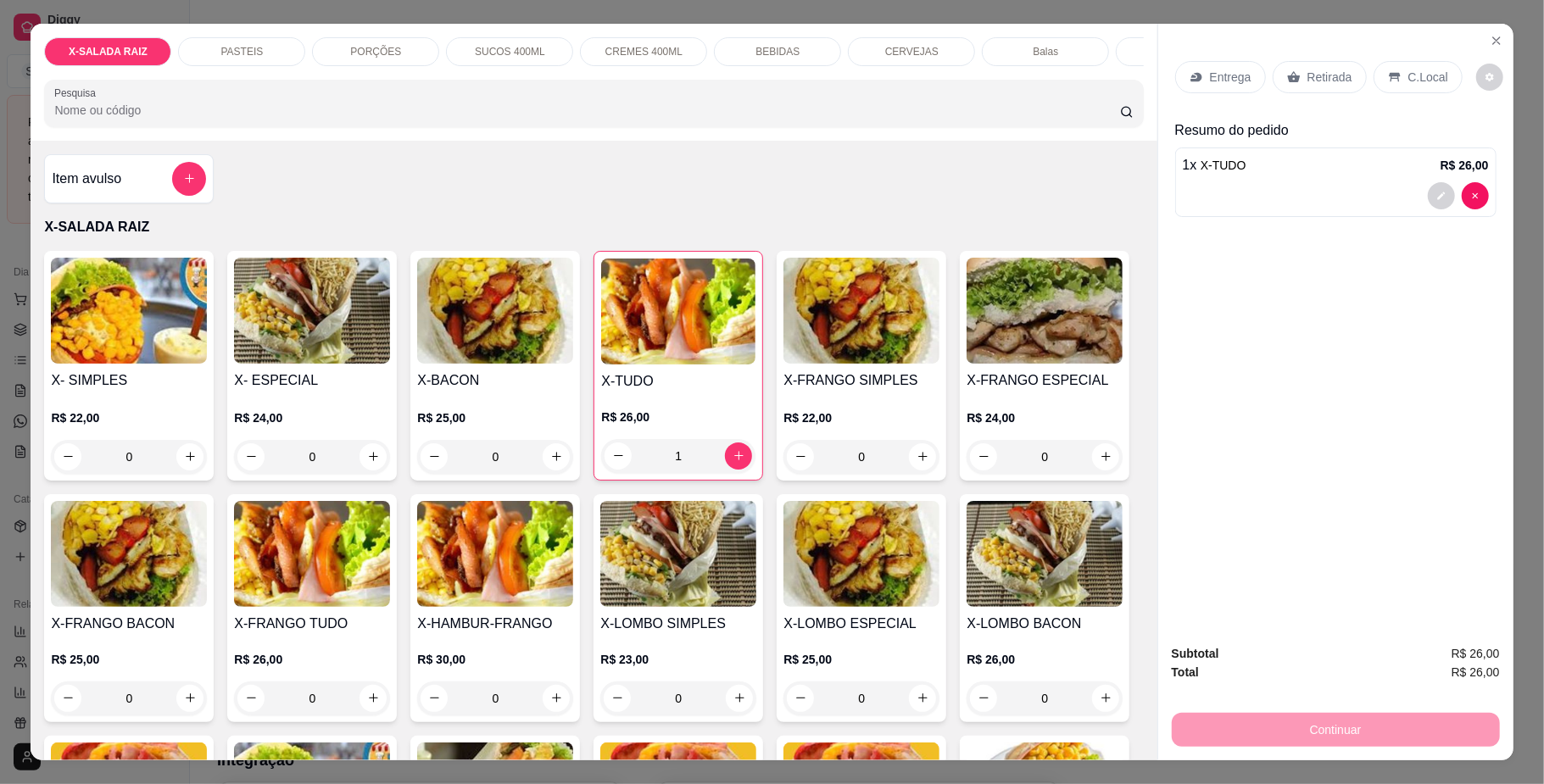
click at [1311, 78] on p "Retirada" at bounding box center [1330, 77] width 45 height 17
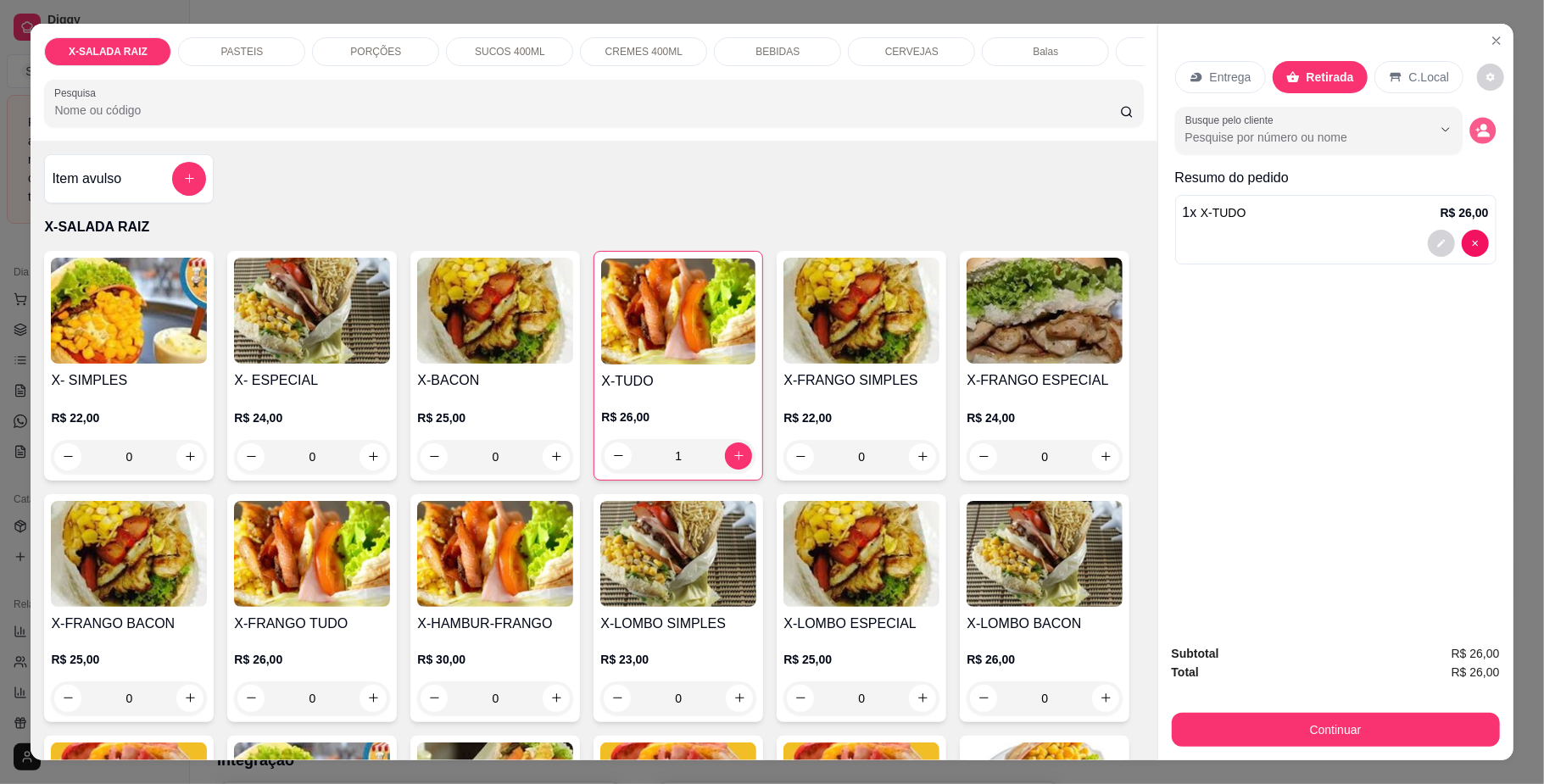
click at [1469, 123] on button "decrease-product-quantity" at bounding box center [1482, 130] width 26 height 26
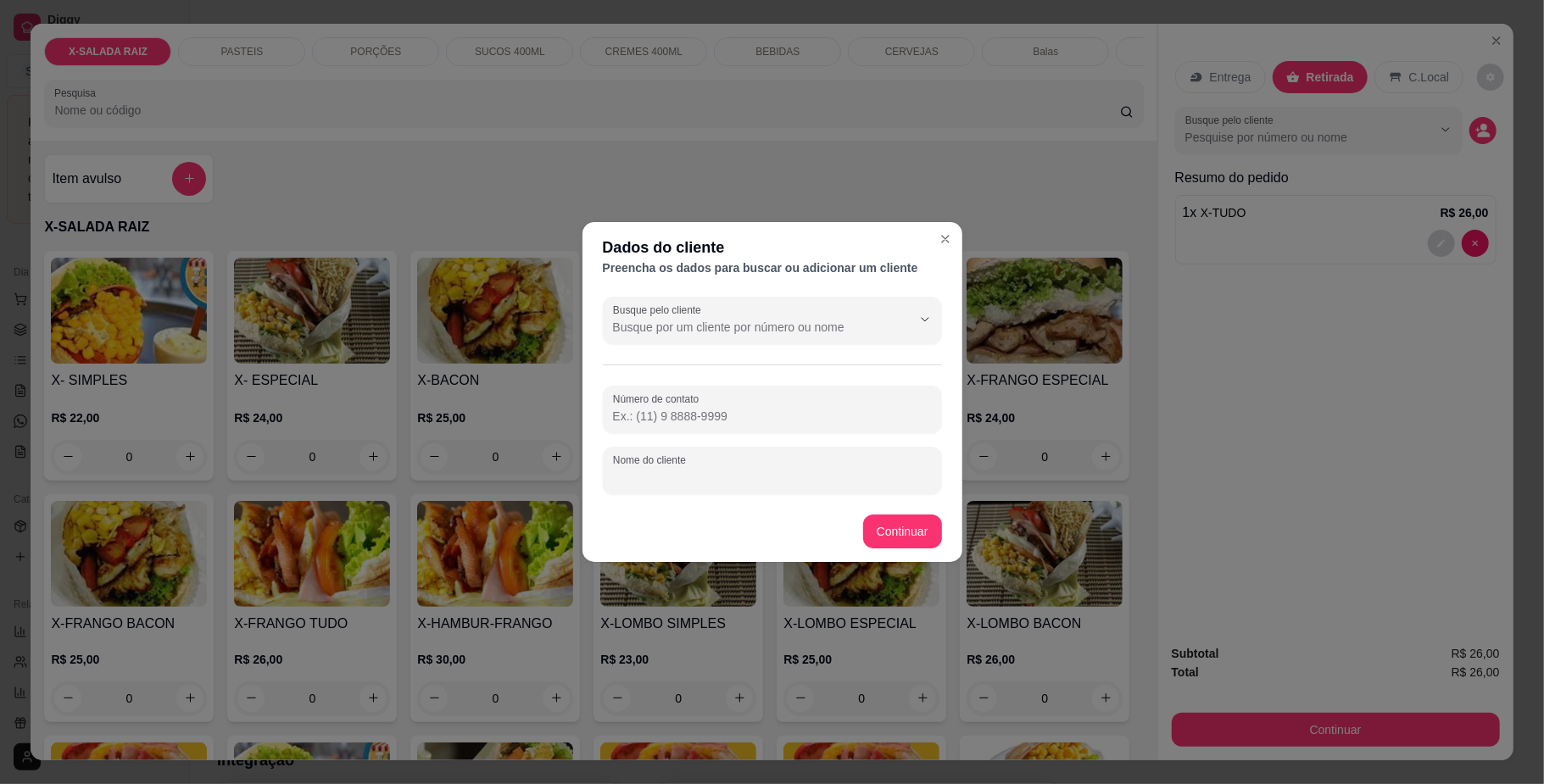
click at [665, 471] on input "Nome do cliente" at bounding box center [772, 477] width 319 height 17
type input "LOLZA"
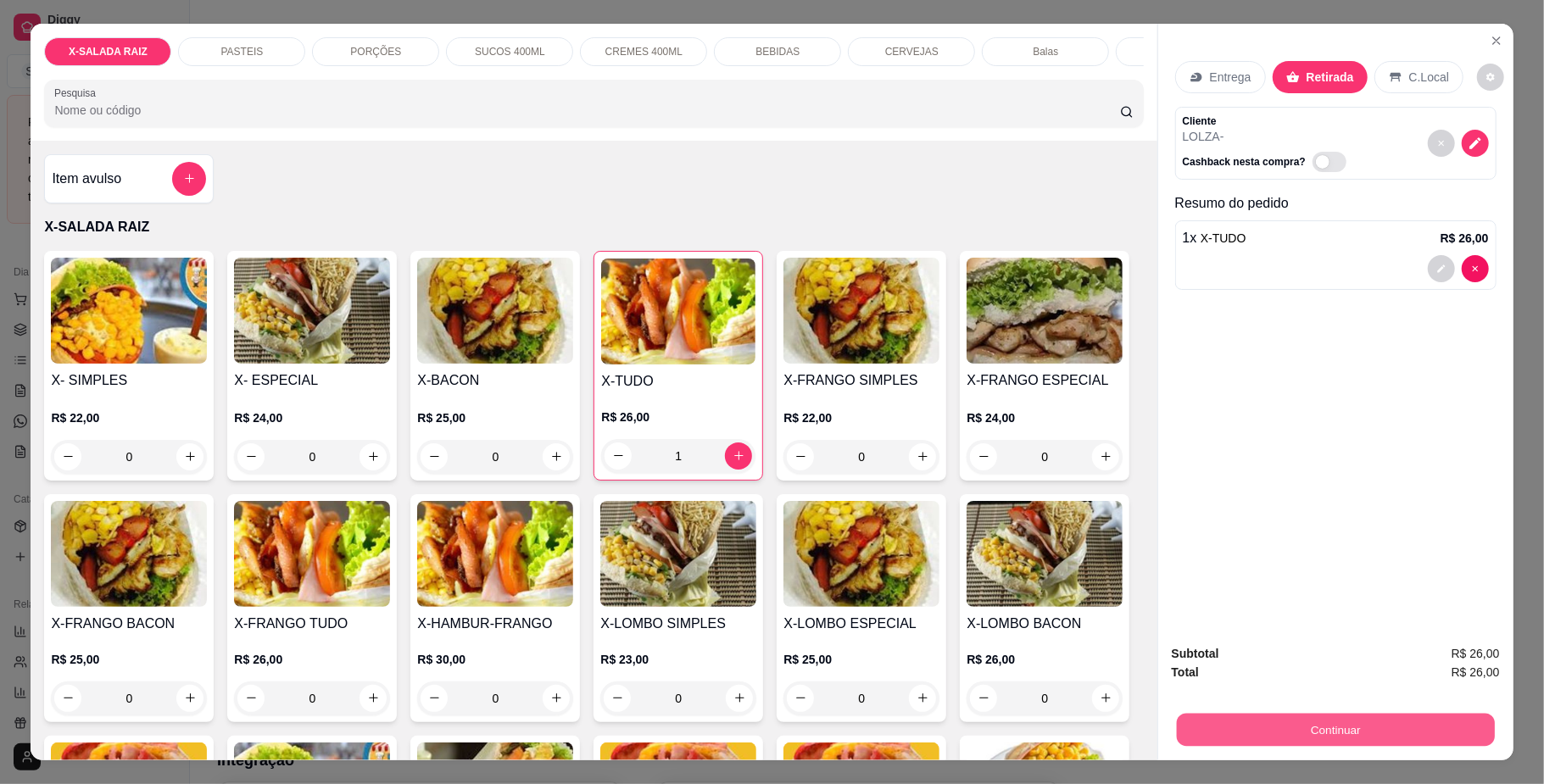
click at [1261, 726] on button "Continuar" at bounding box center [1335, 730] width 318 height 33
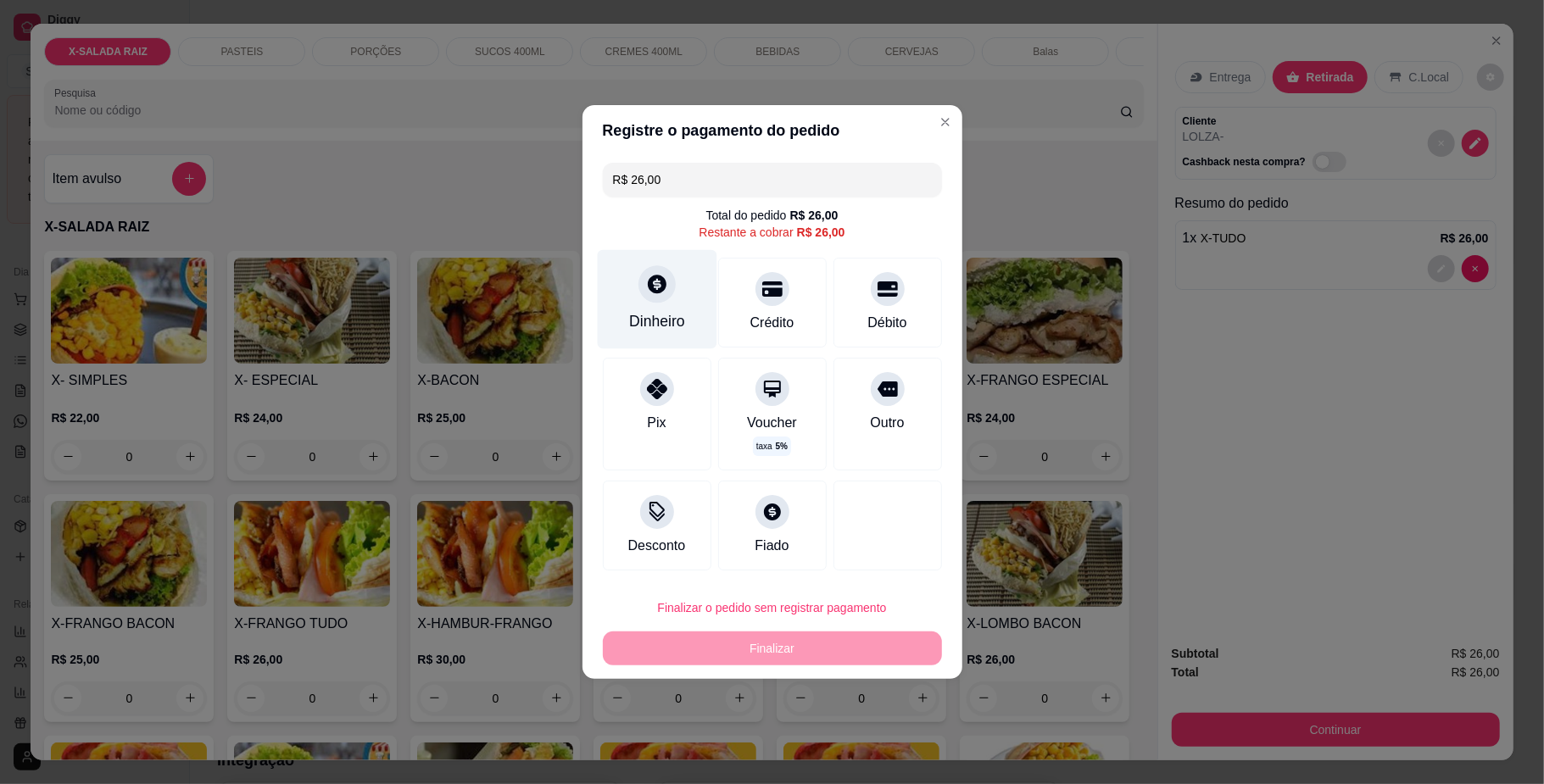
click at [641, 302] on div "Dinheiro" at bounding box center [657, 299] width 120 height 99
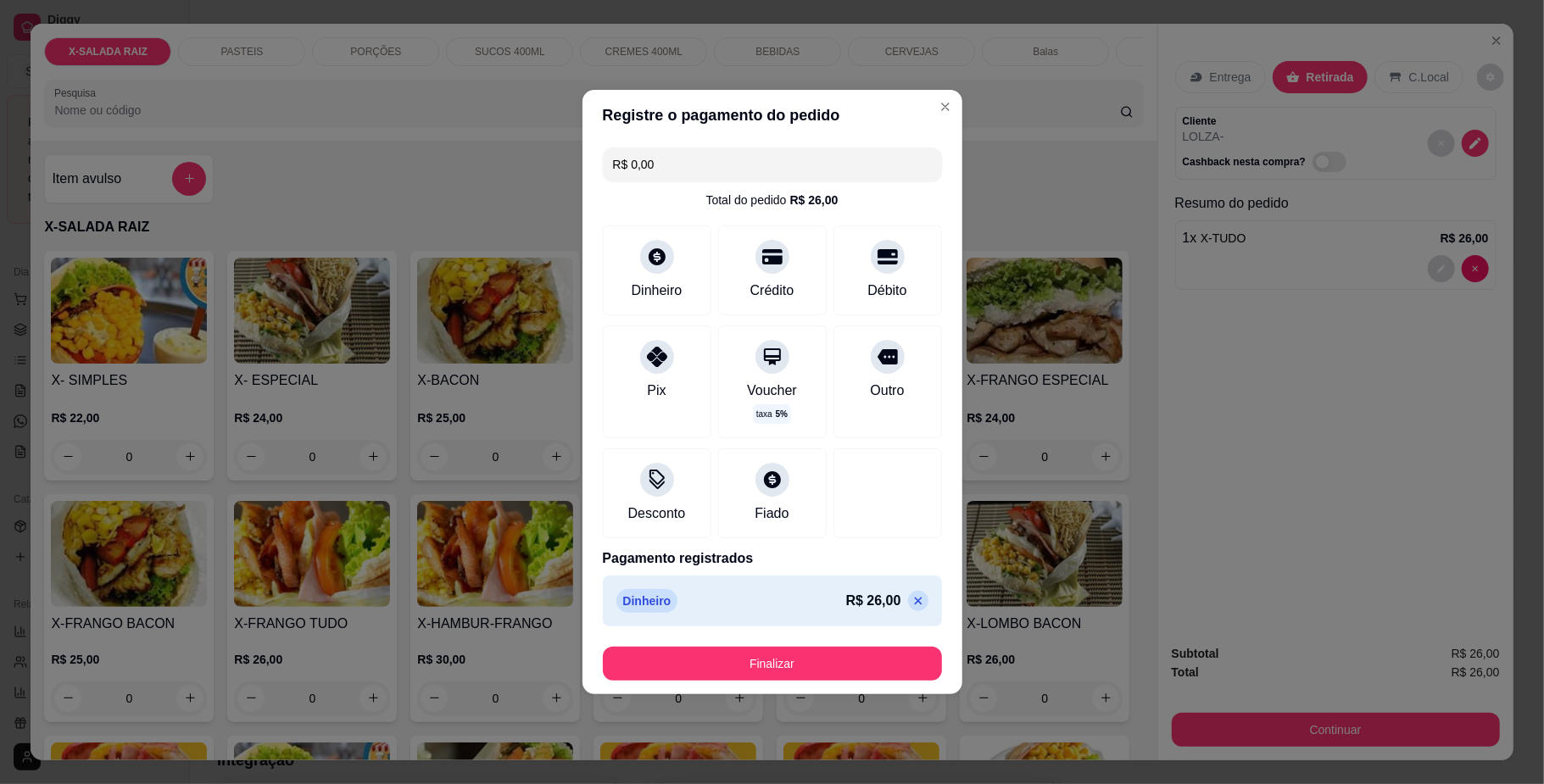
type input "R$ 0,00"
click at [804, 665] on button "Finalizar" at bounding box center [772, 664] width 329 height 33
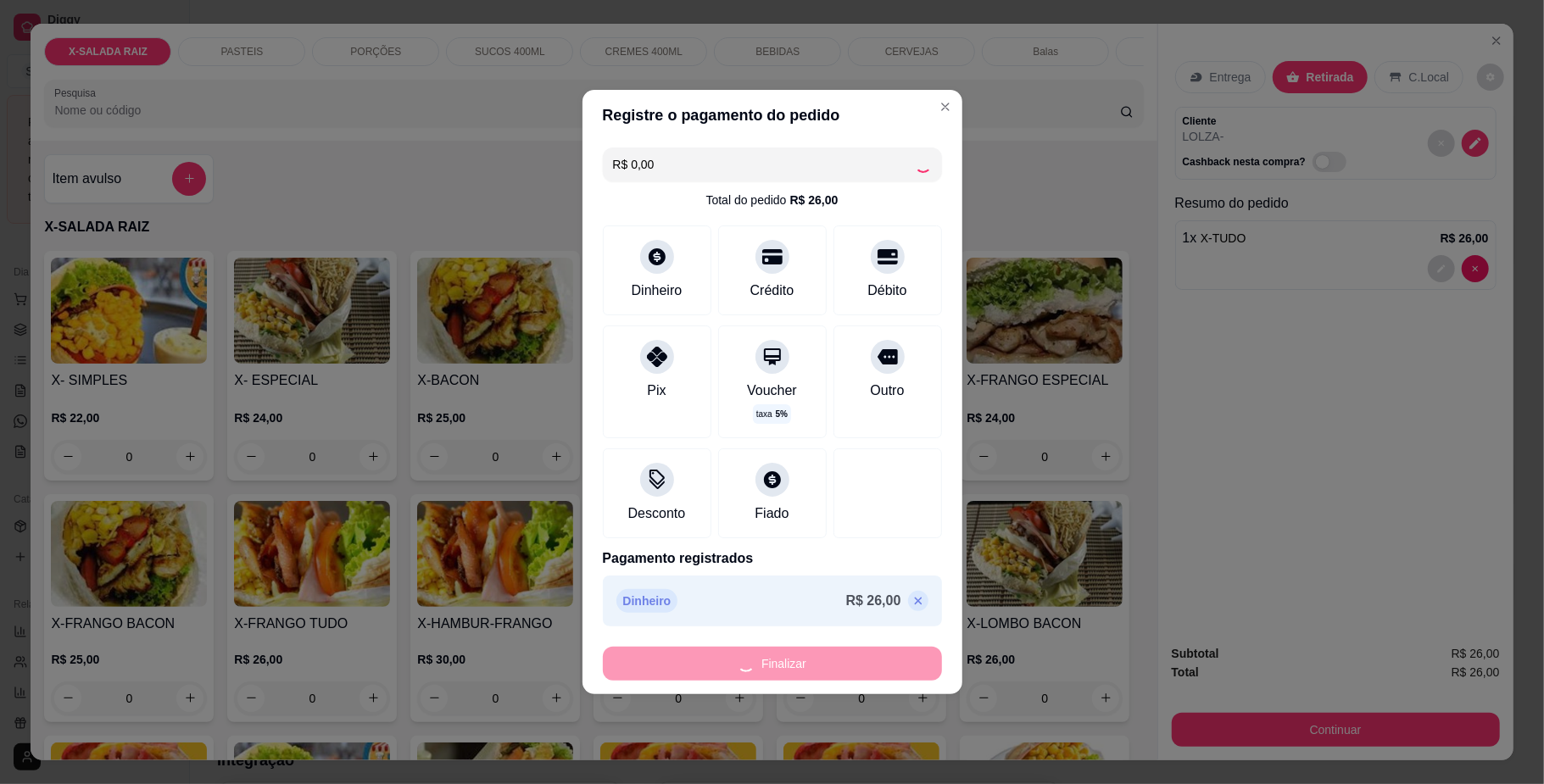
type input "0"
type input "-R$ 26,00"
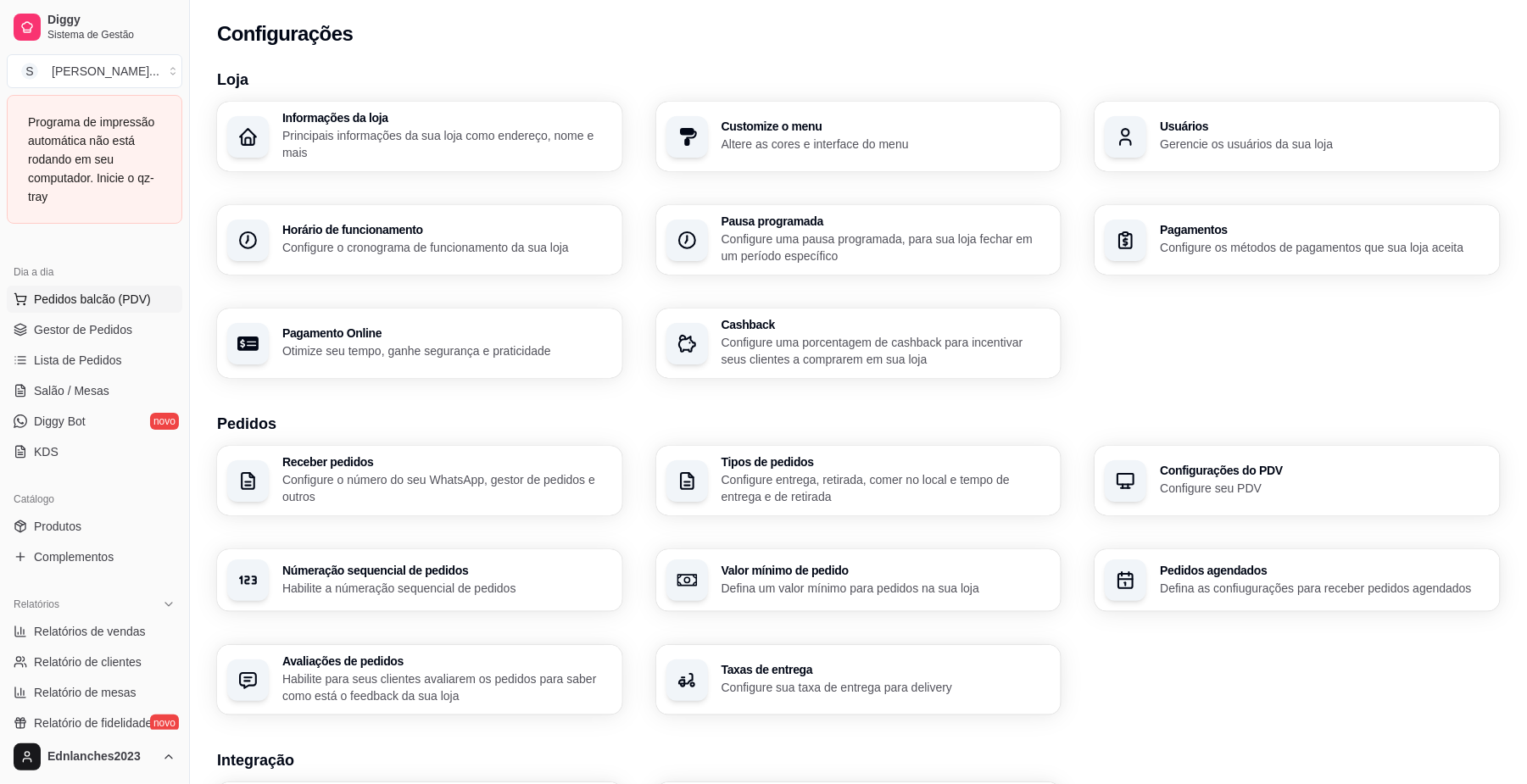
click at [136, 295] on span "Pedidos balcão (PDV)" at bounding box center [92, 299] width 117 height 17
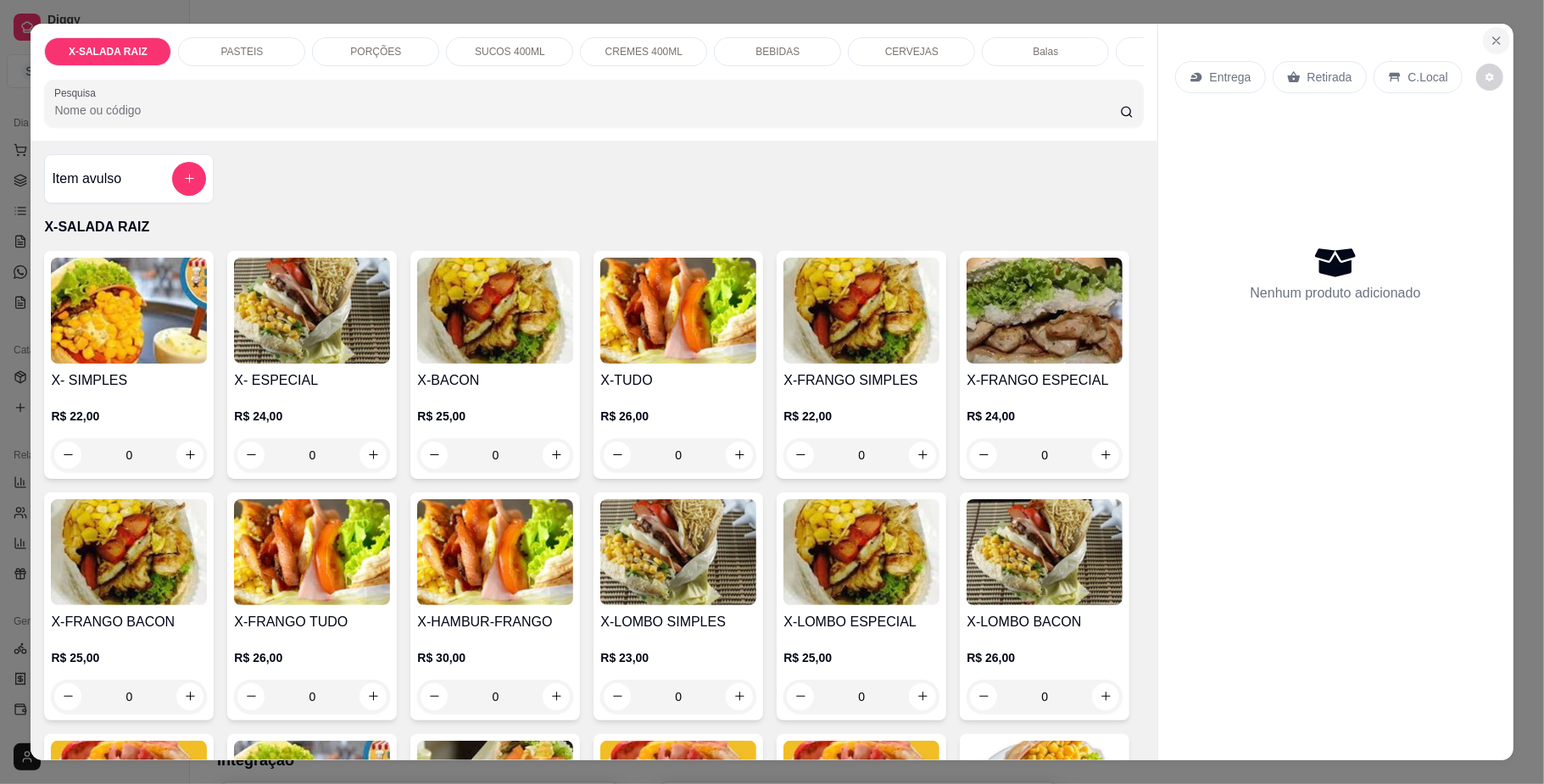
click at [1489, 38] on icon "Close" at bounding box center [1496, 40] width 14 height 14
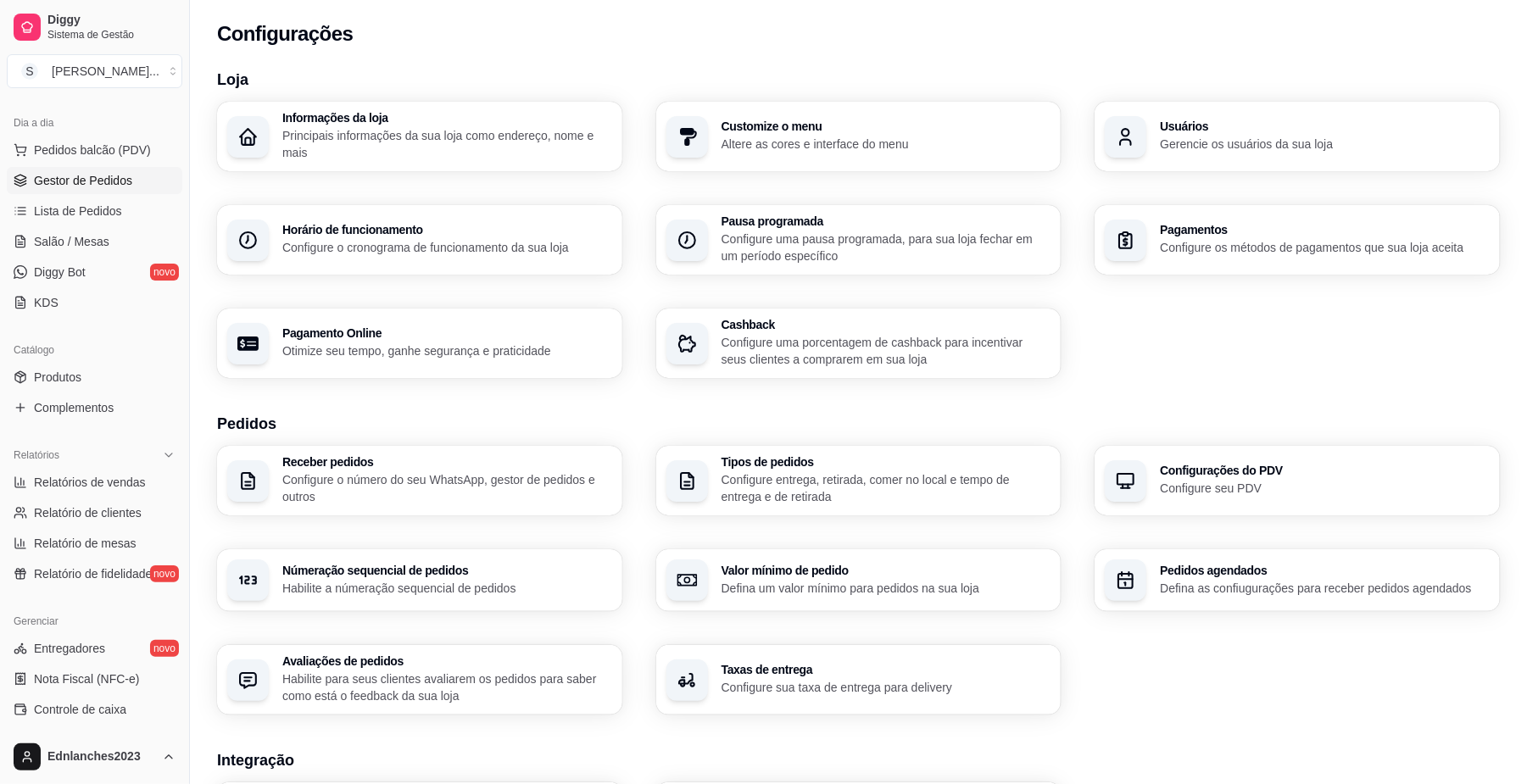
click at [103, 181] on span "Gestor de Pedidos" at bounding box center [83, 180] width 98 height 17
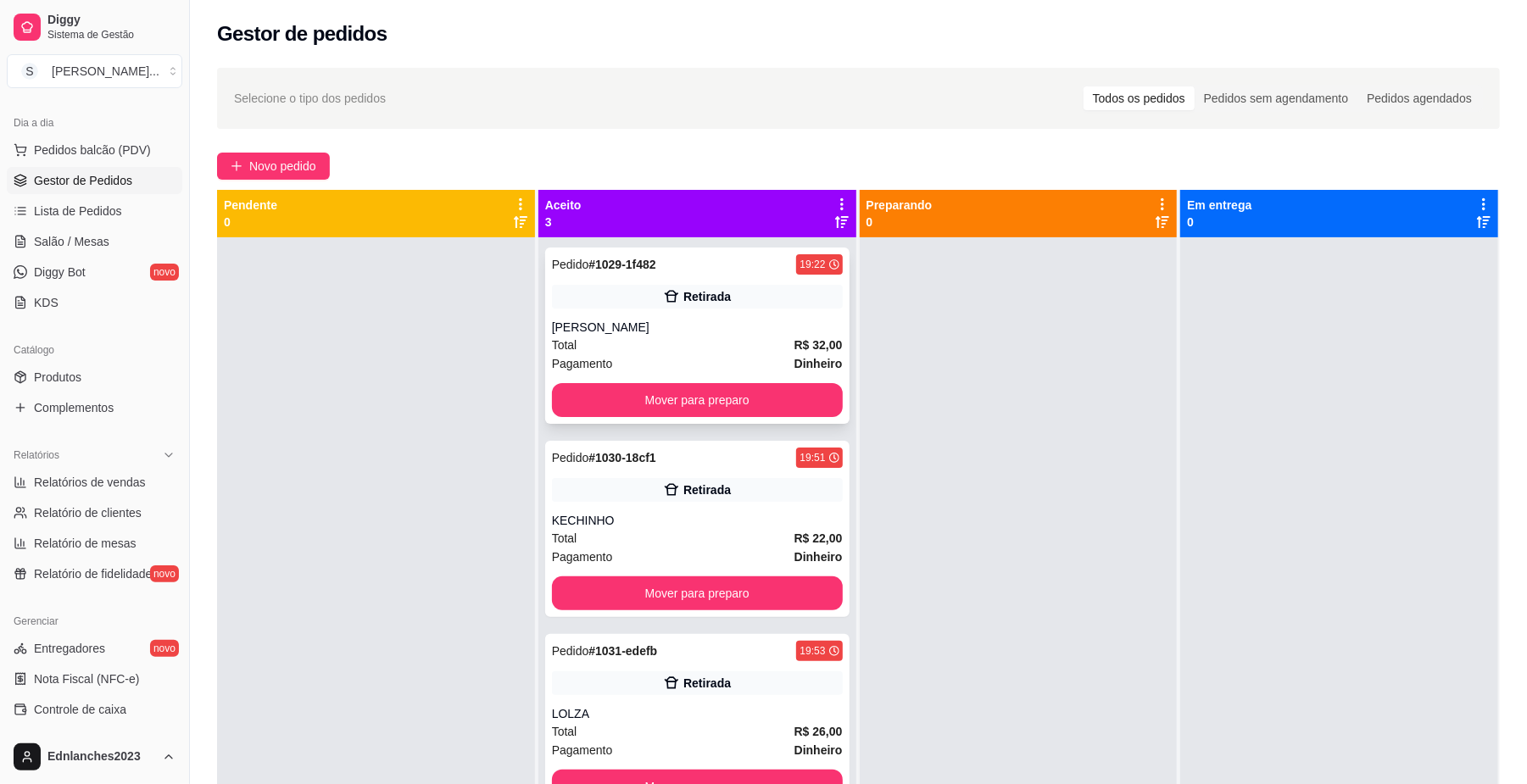
click at [655, 331] on div "[PERSON_NAME]" at bounding box center [697, 327] width 291 height 17
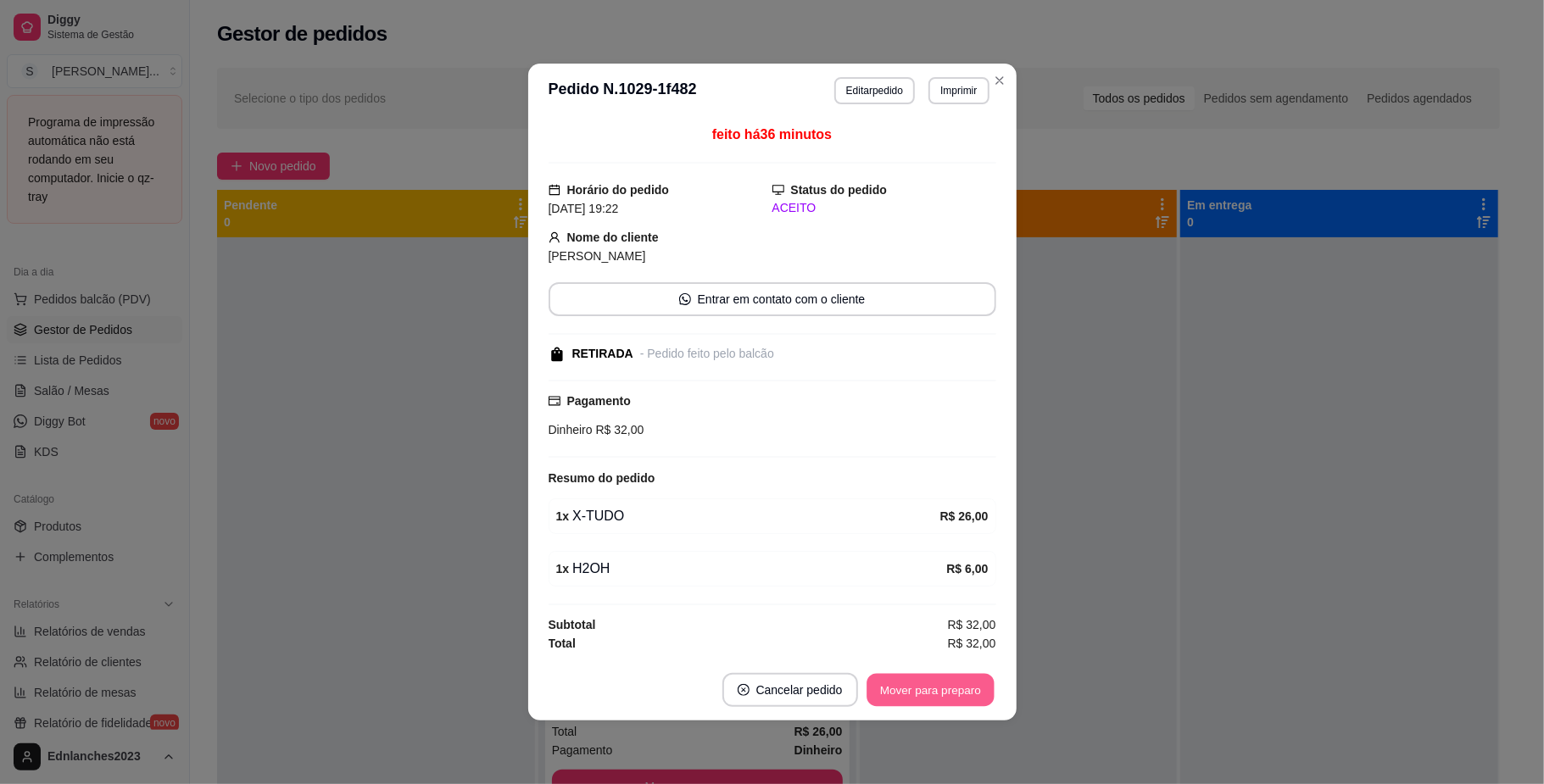
click at [922, 689] on button "Mover para preparo" at bounding box center [931, 690] width 127 height 33
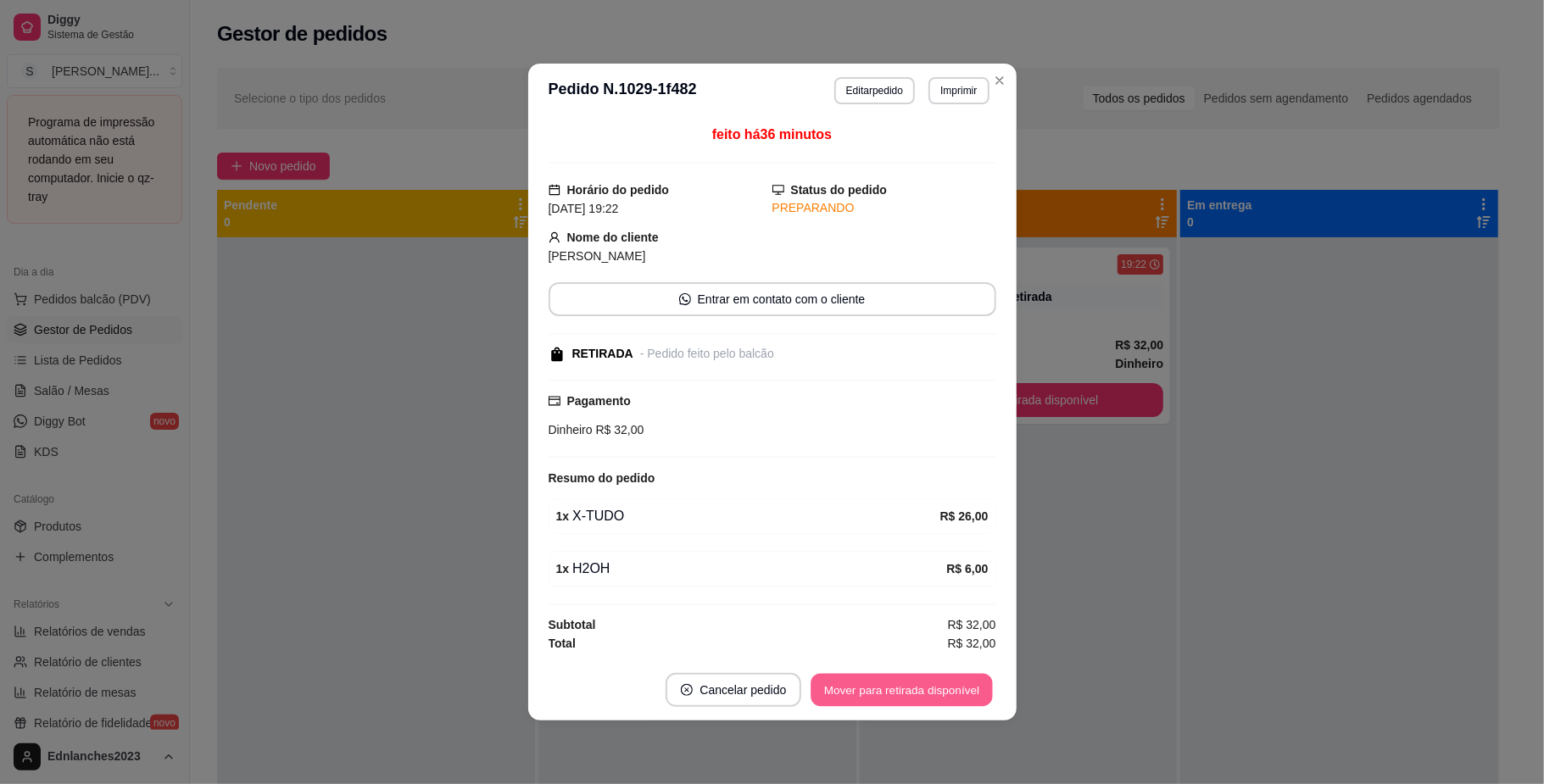
click at [922, 689] on button "Mover para retirada disponível" at bounding box center [902, 690] width 182 height 33
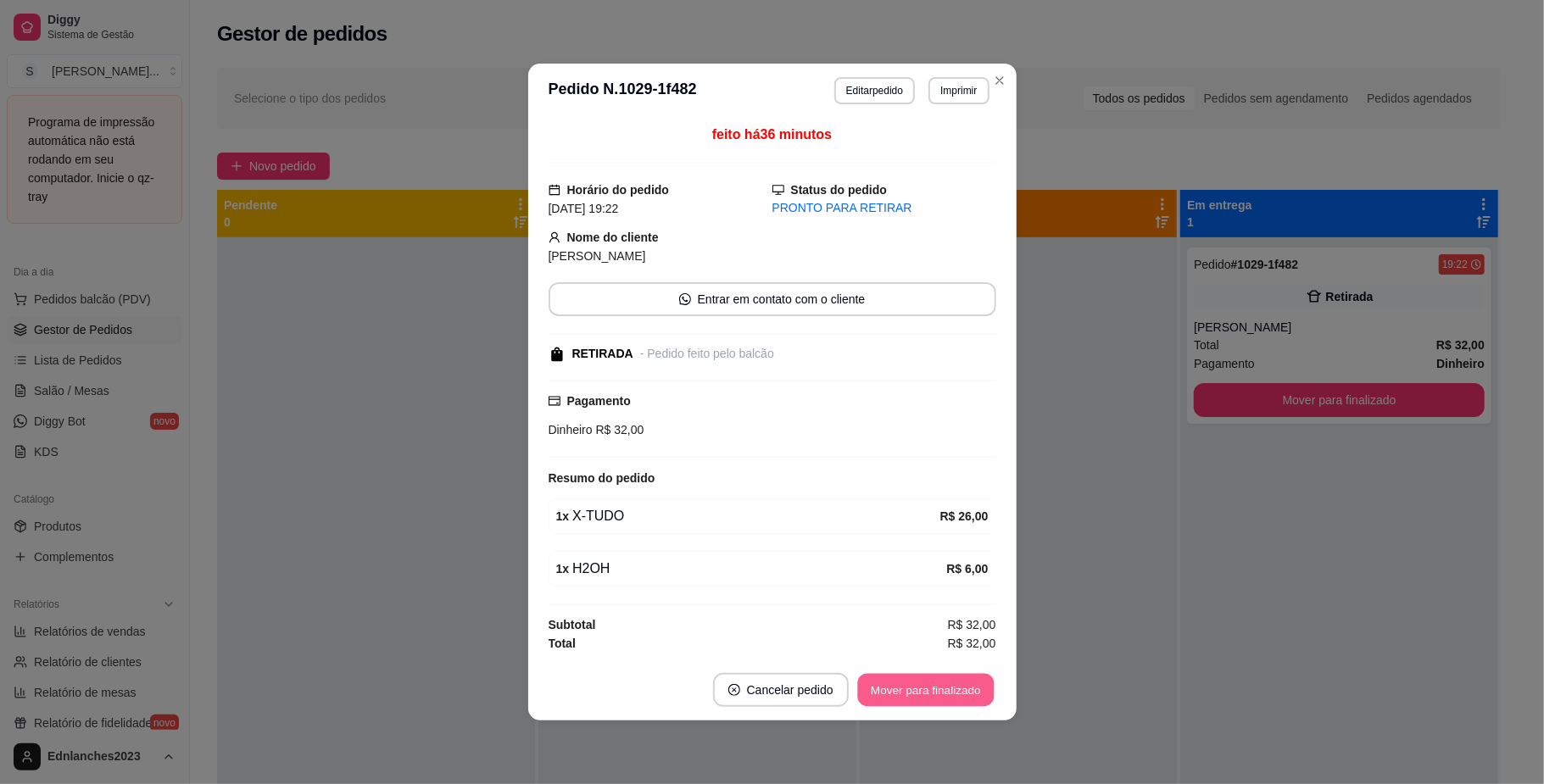
click at [922, 689] on button "Mover para finalizado" at bounding box center [925, 690] width 136 height 33
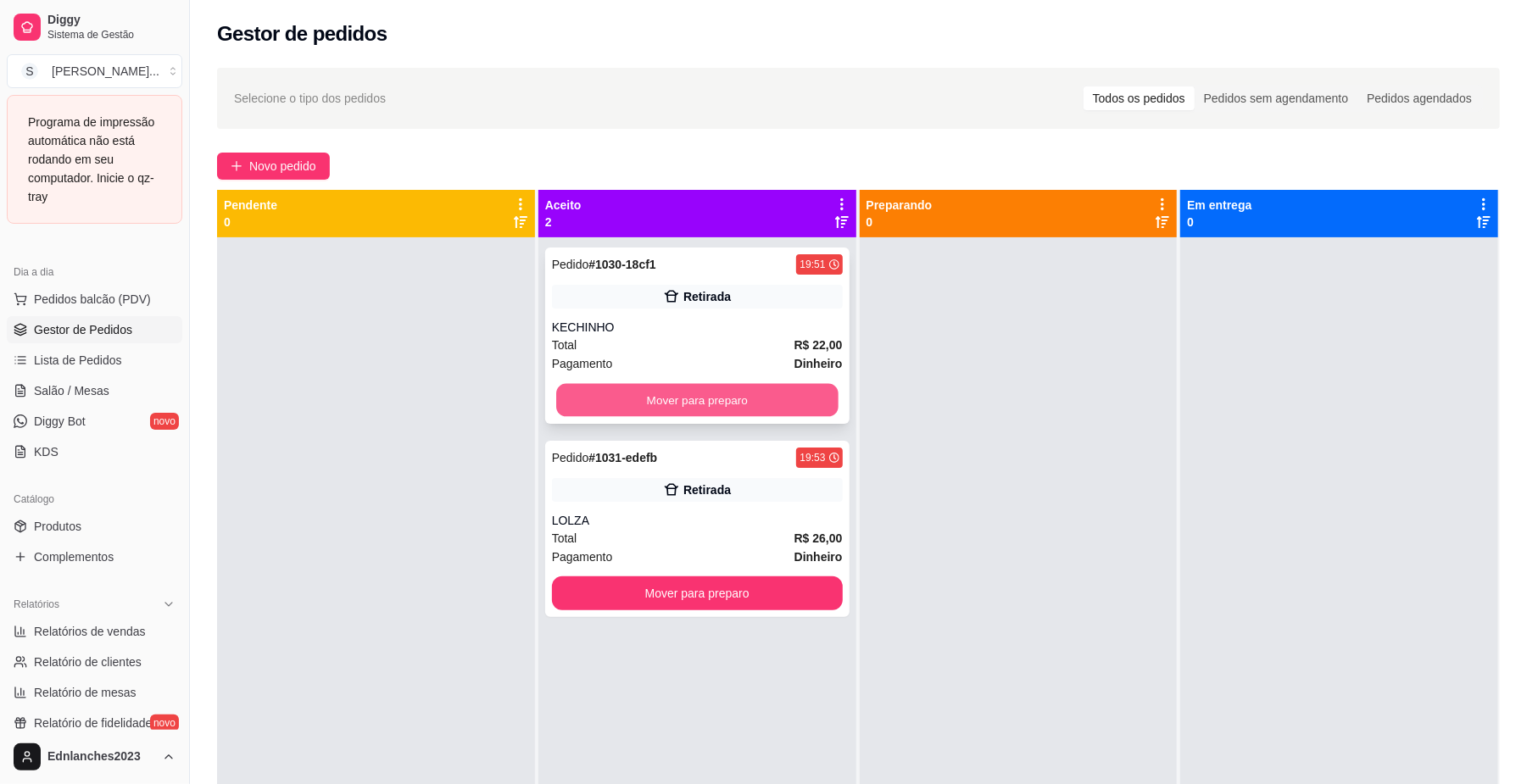
click at [729, 404] on button "Mover para preparo" at bounding box center [697, 401] width 282 height 33
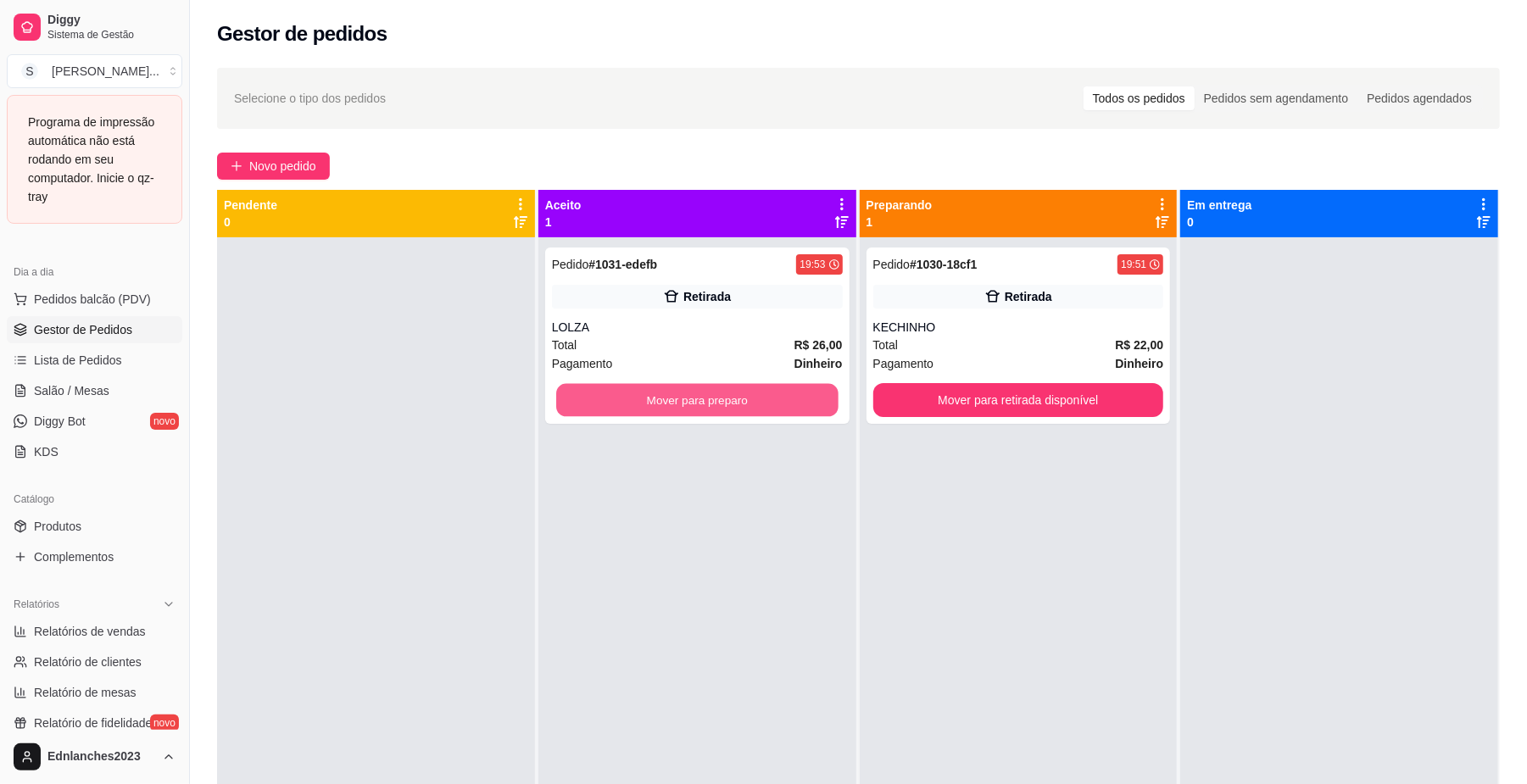
click at [729, 404] on button "Mover para preparo" at bounding box center [697, 401] width 282 height 33
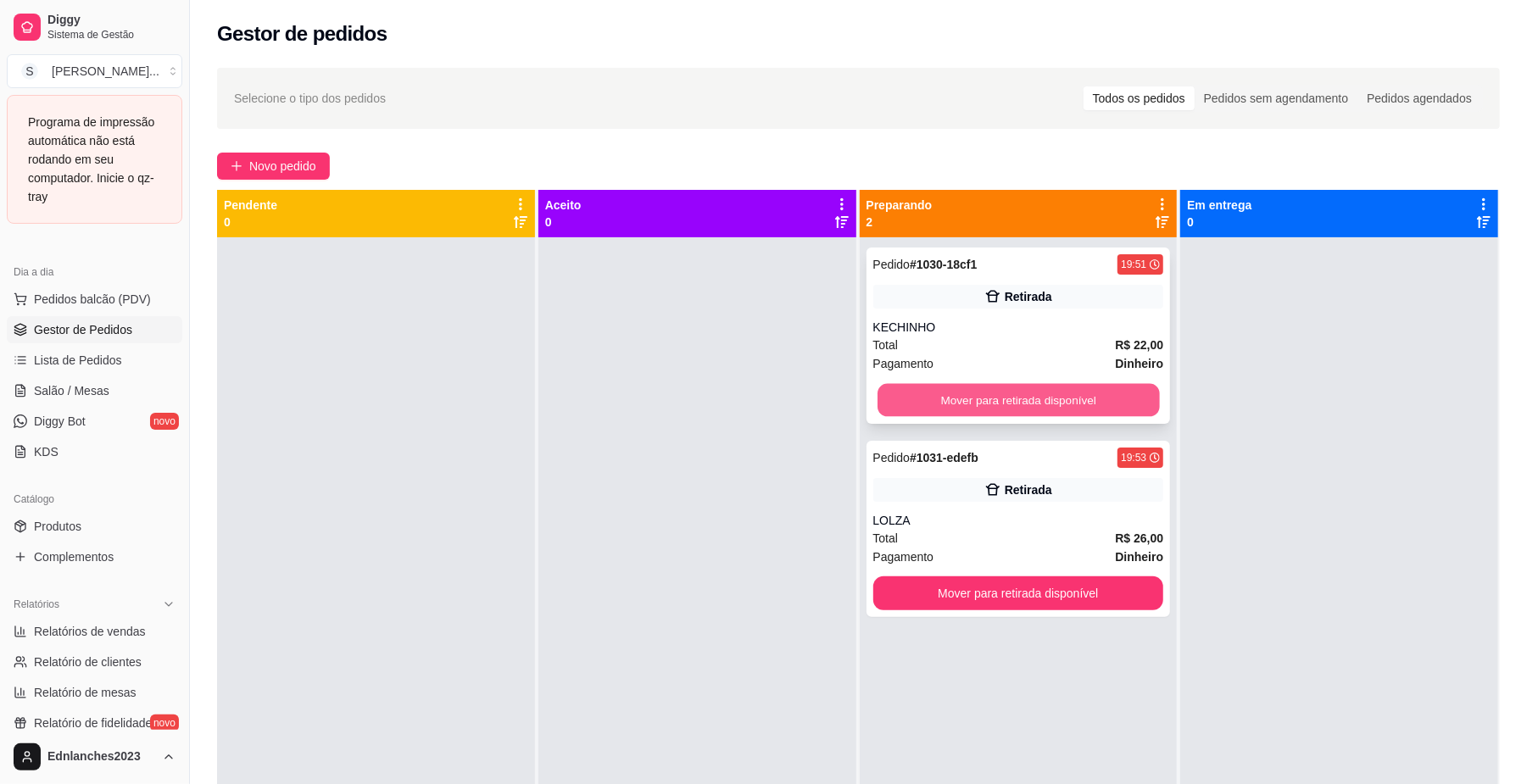
click at [921, 399] on button "Mover para retirada disponível" at bounding box center [1019, 401] width 282 height 33
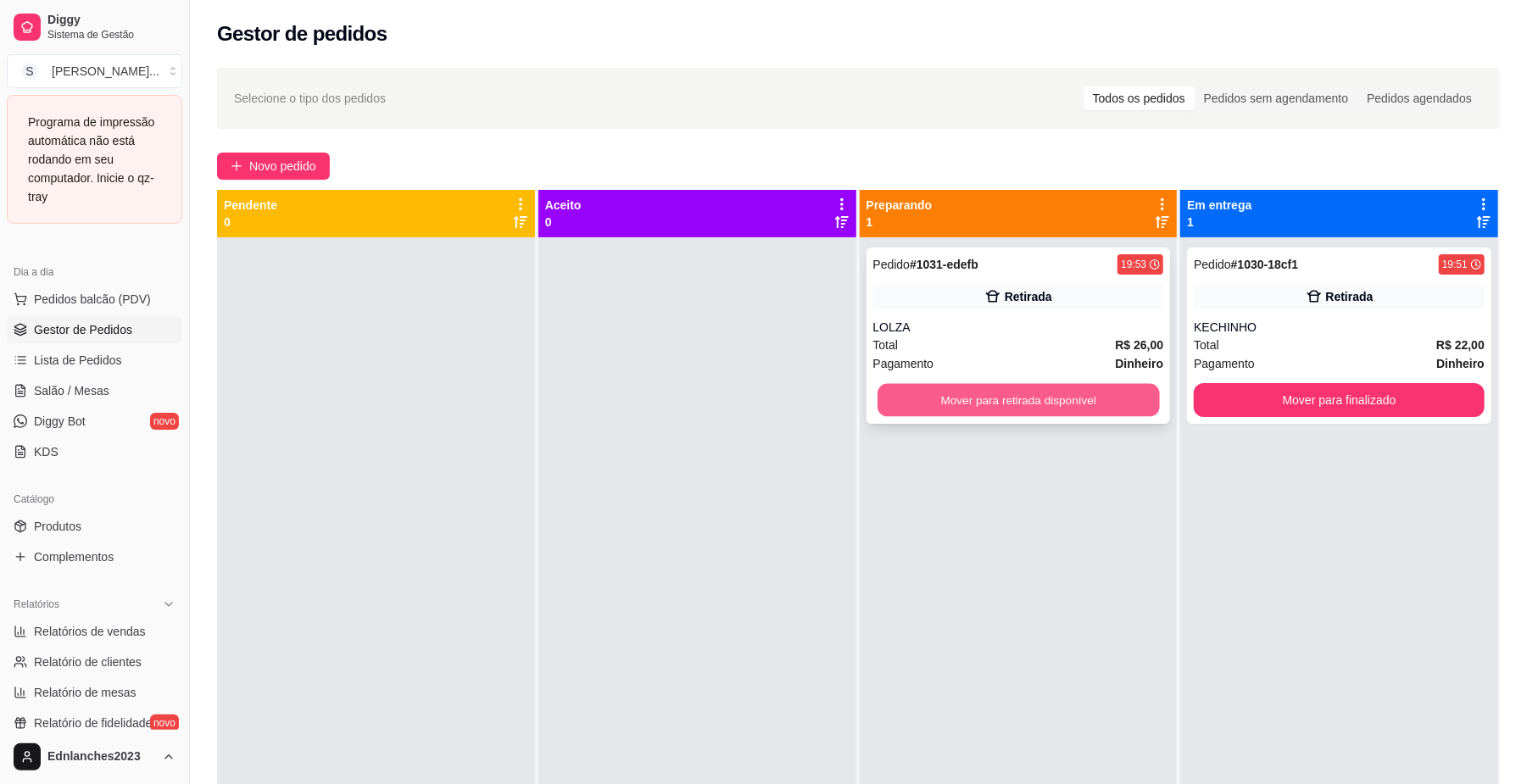
click at [1011, 401] on button "Mover para retirada disponível" at bounding box center [1019, 401] width 282 height 33
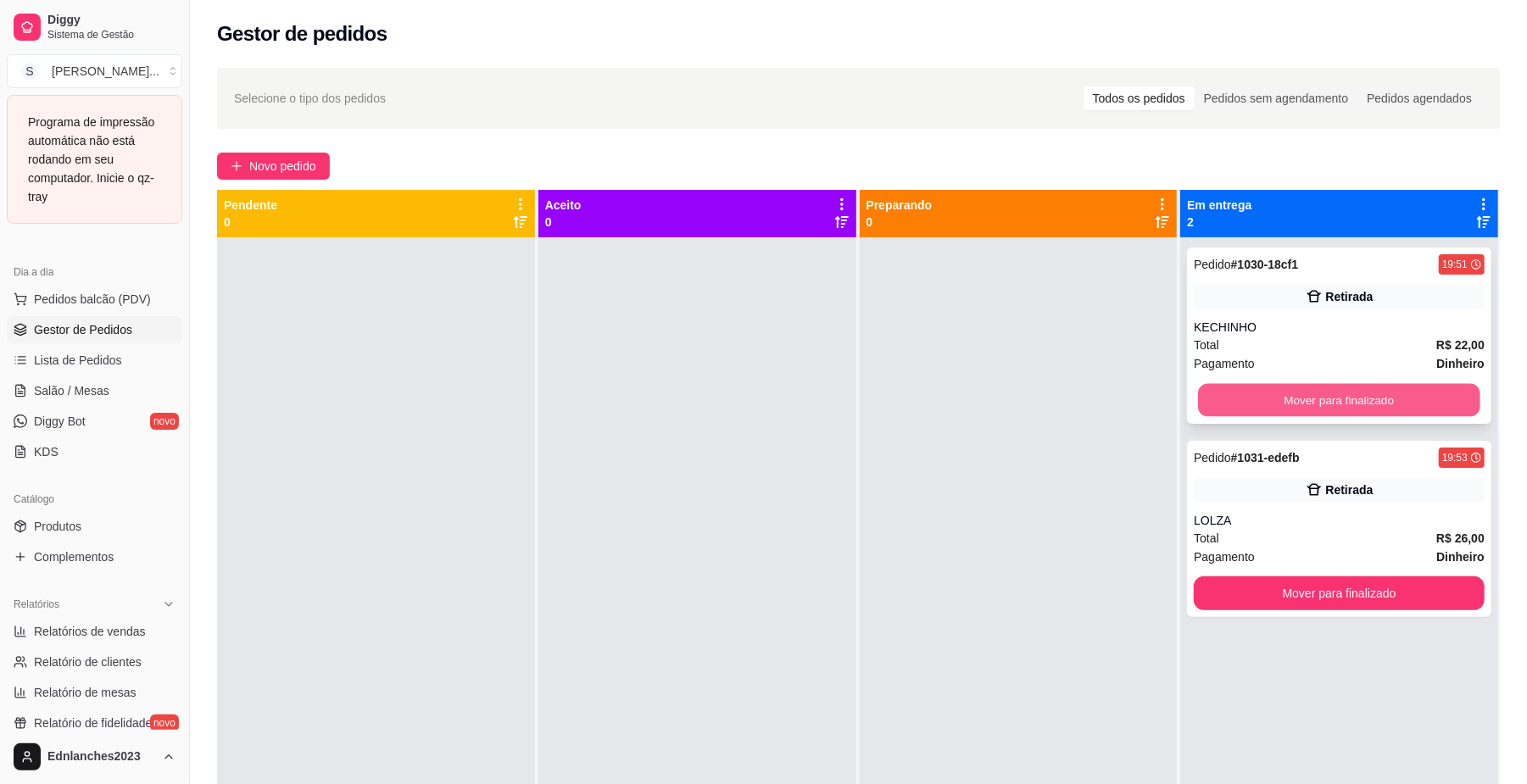
click at [1216, 392] on button "Mover para finalizado" at bounding box center [1339, 401] width 282 height 33
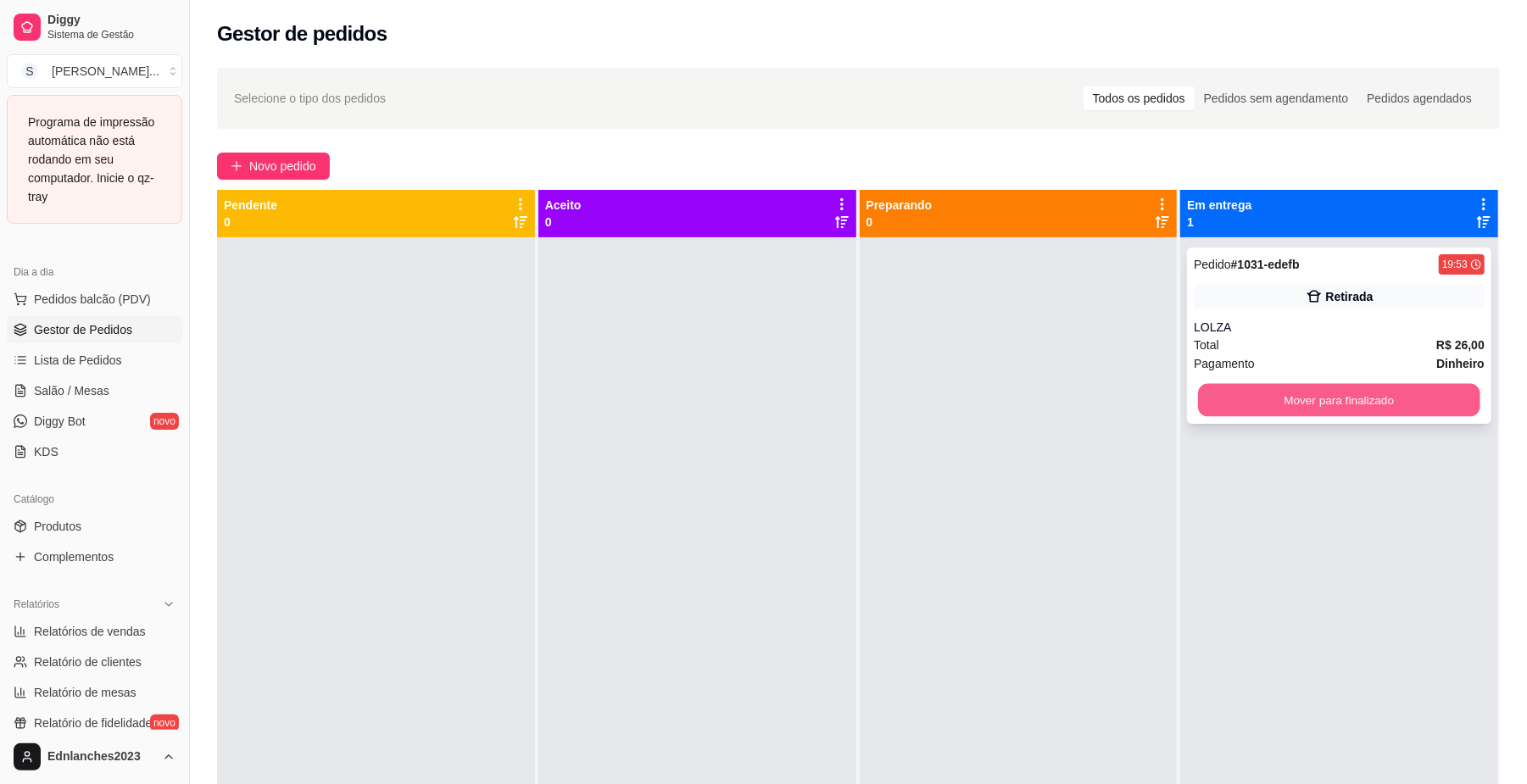
click at [1263, 394] on button "Mover para finalizado" at bounding box center [1339, 401] width 282 height 33
